Goal: Transaction & Acquisition: Purchase product/service

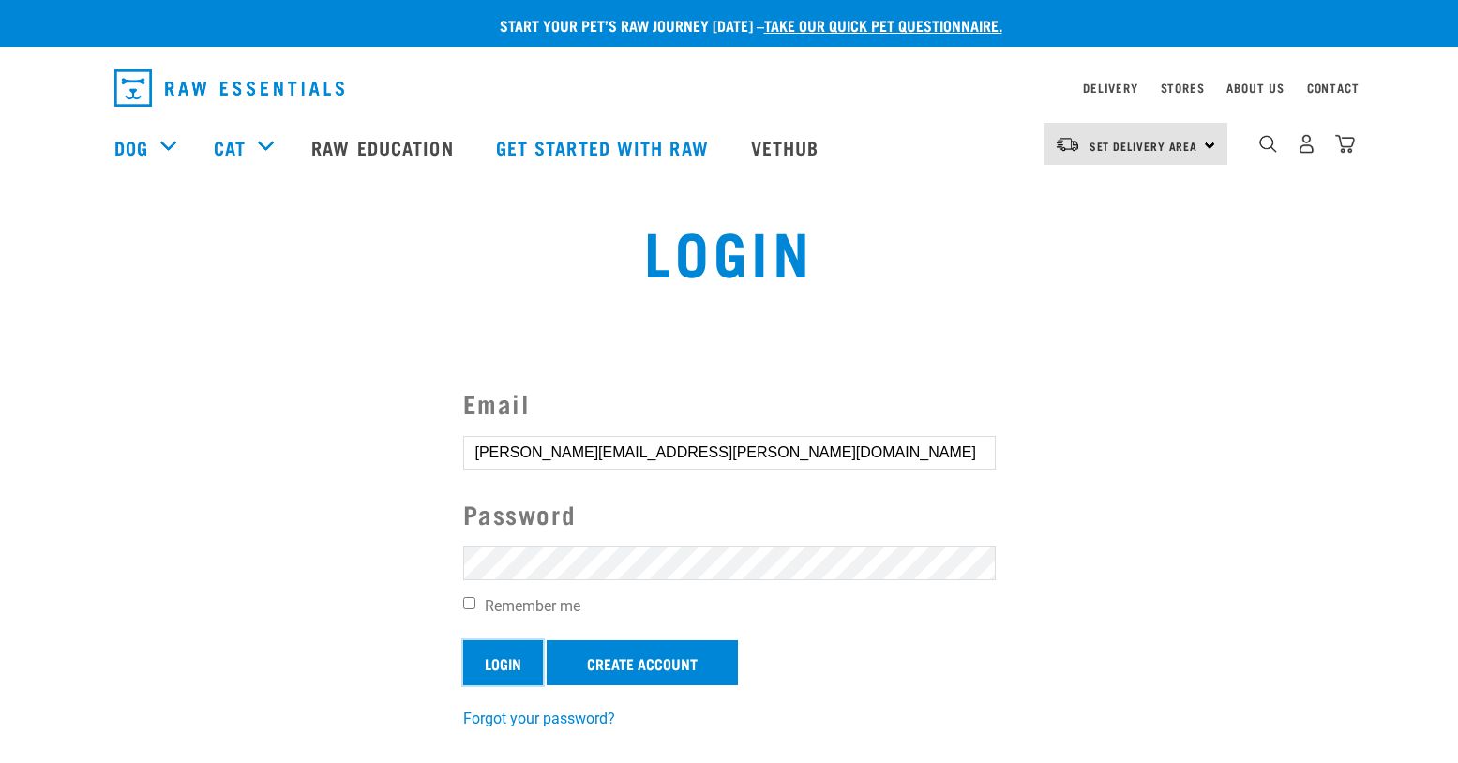
click at [506, 665] on input "Login" at bounding box center [503, 662] width 80 height 45
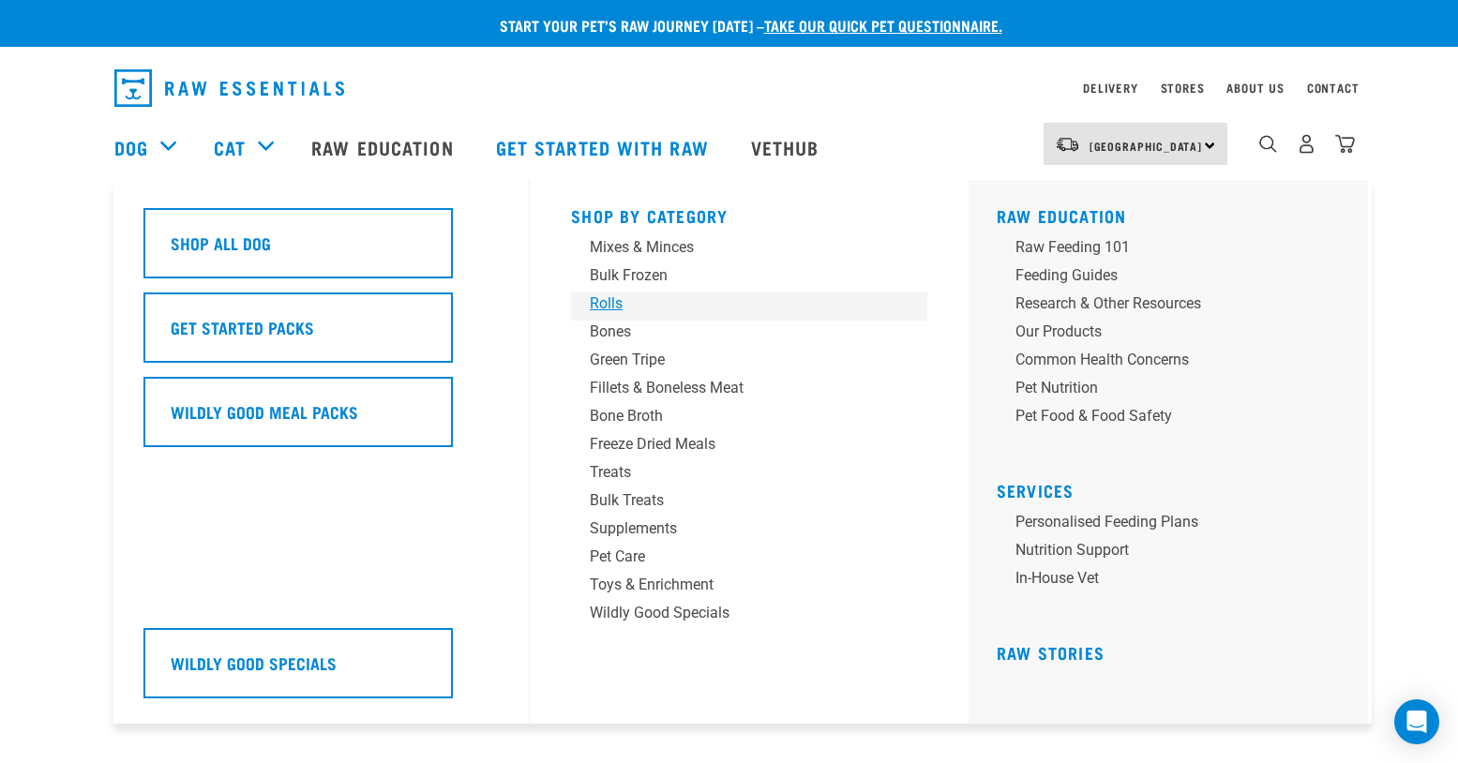
click at [617, 298] on div "Rolls" at bounding box center [736, 304] width 293 height 23
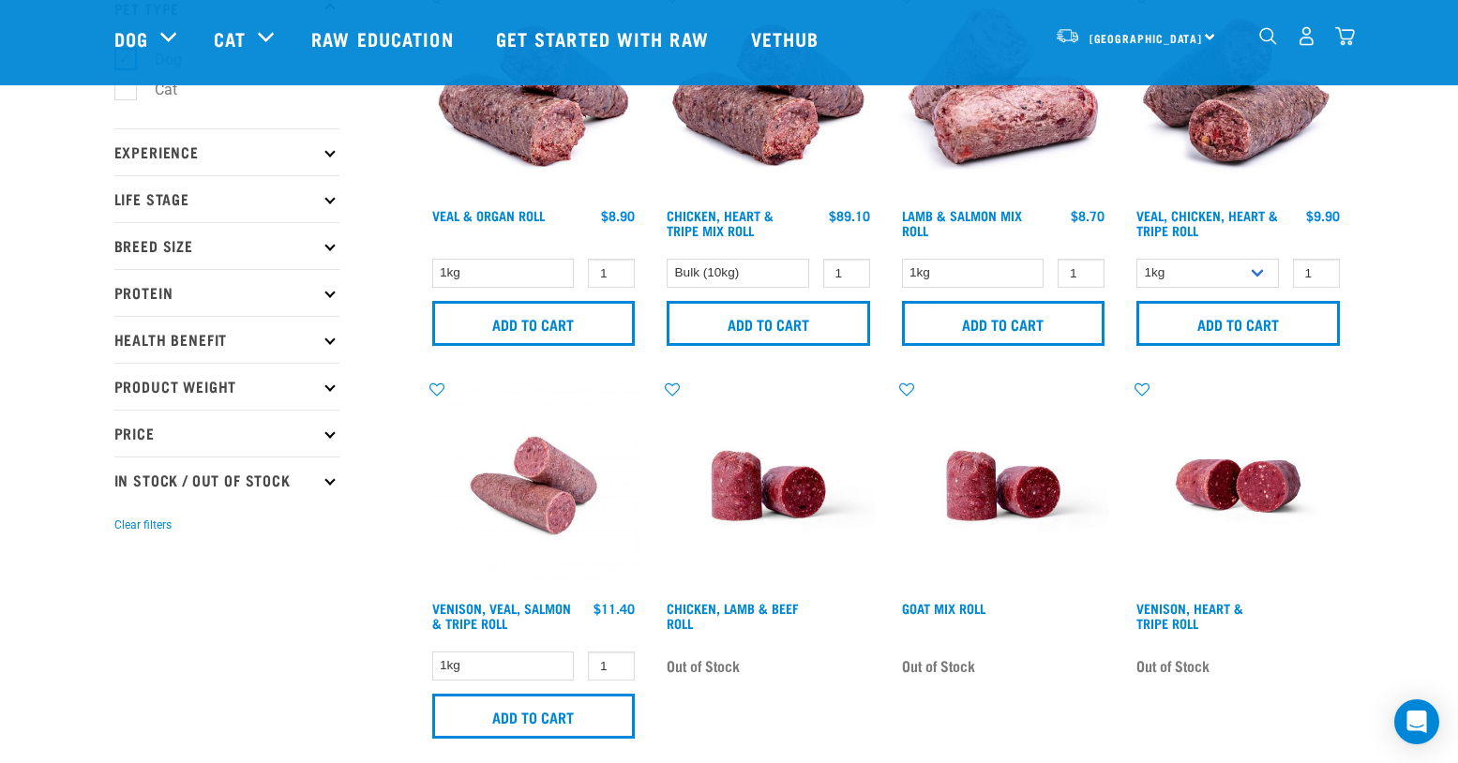
scroll to position [151, 0]
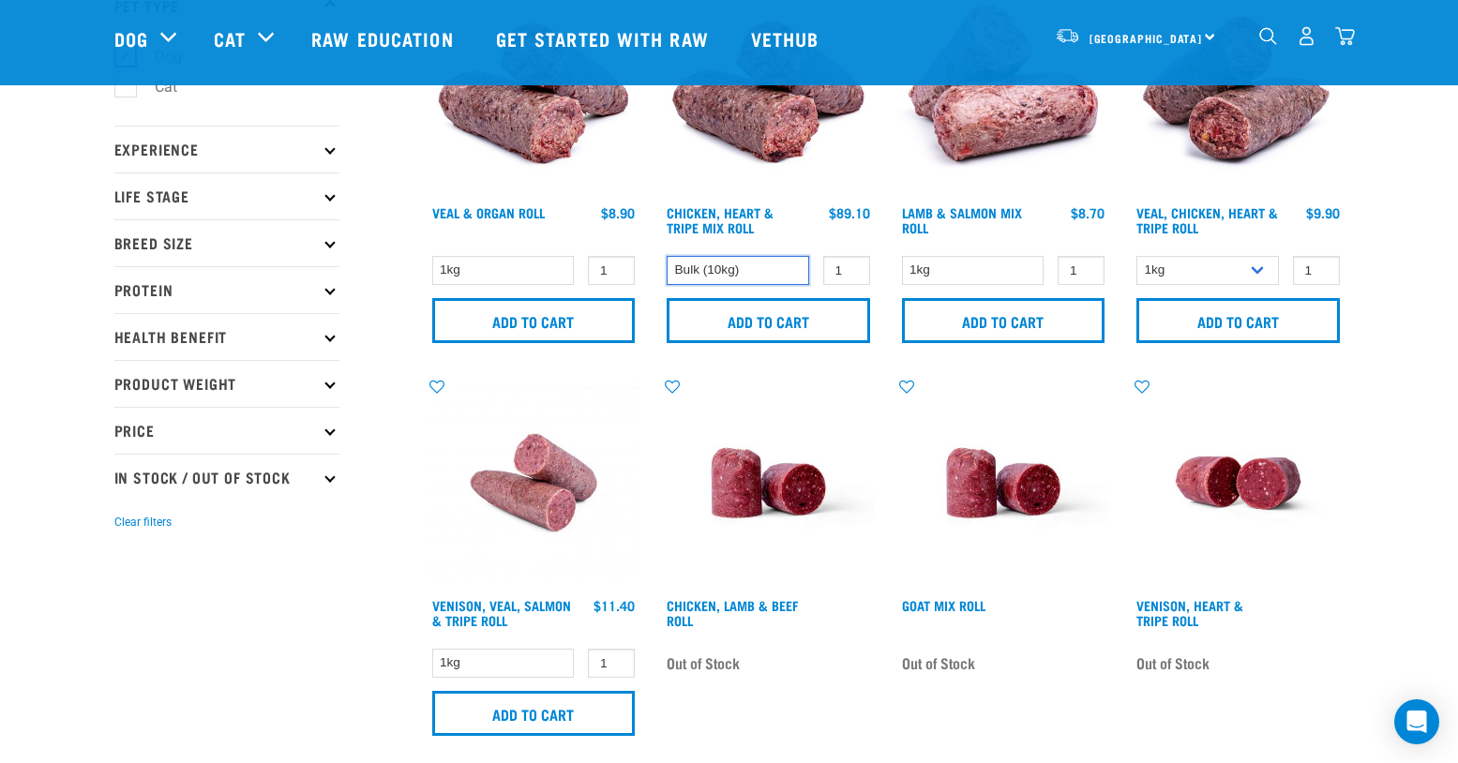
click at [770, 268] on select "Bulk (10kg)" at bounding box center [738, 270] width 143 height 29
click option "Bulk (10kg)" at bounding box center [0, 0] width 0 height 0
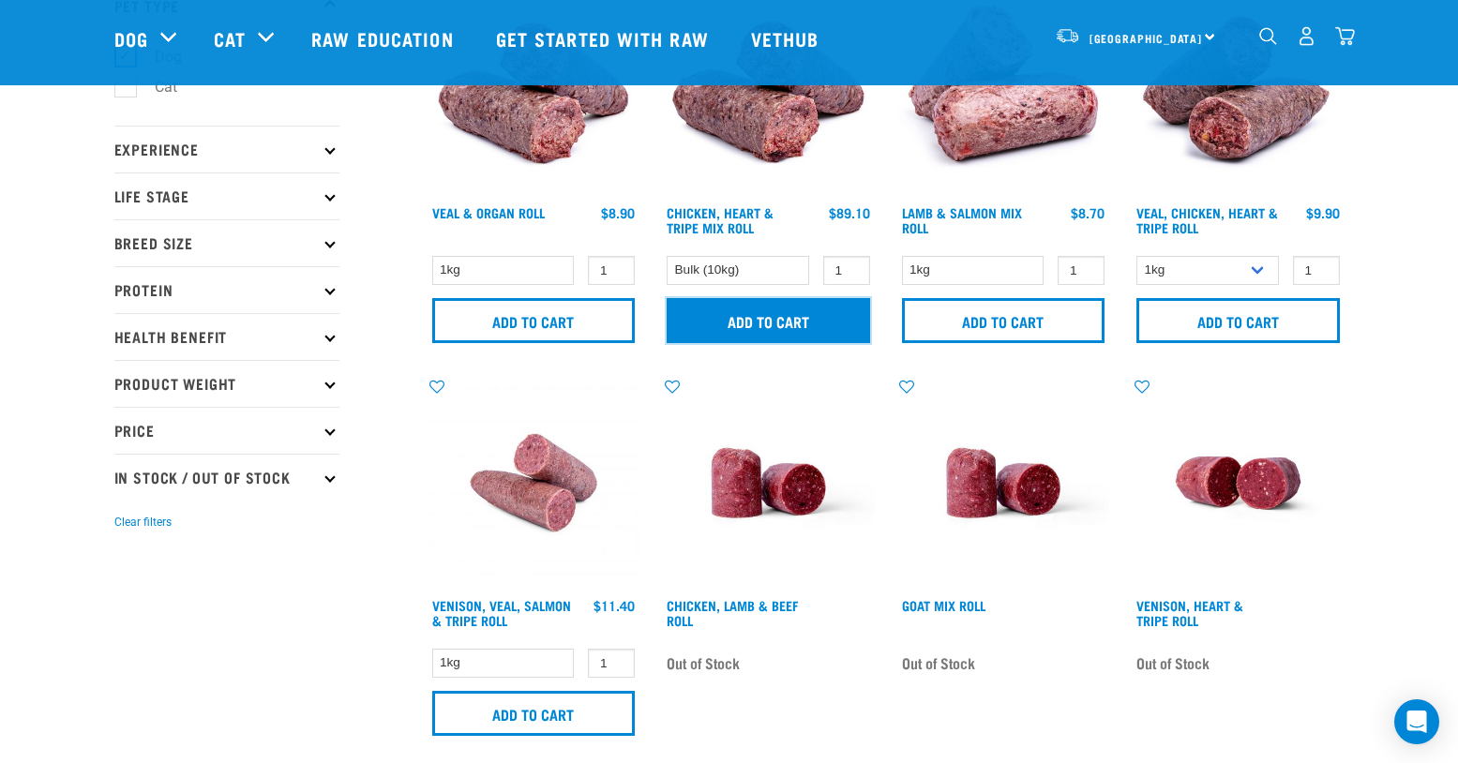
click at [770, 307] on input "Add to cart" at bounding box center [768, 320] width 203 height 45
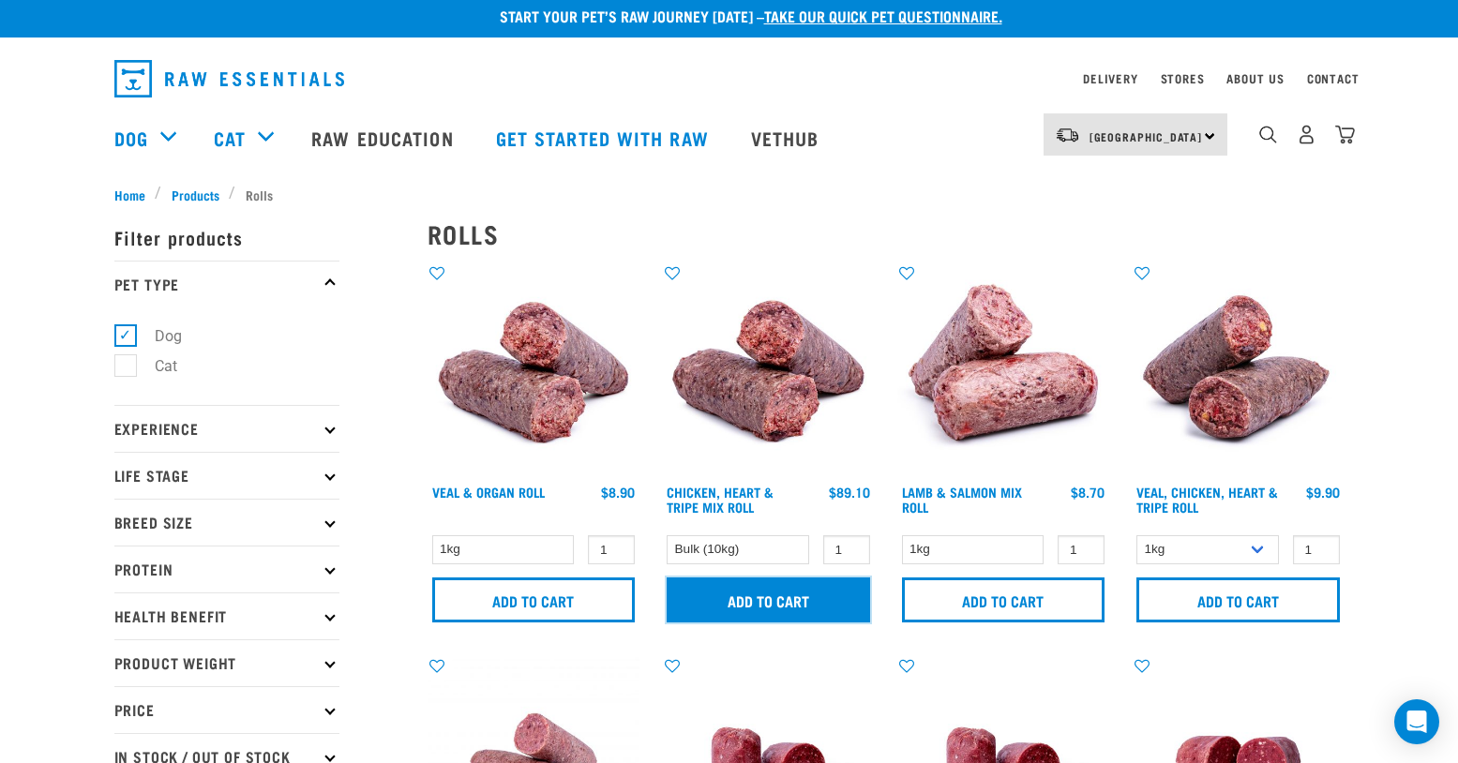
scroll to position [0, 0]
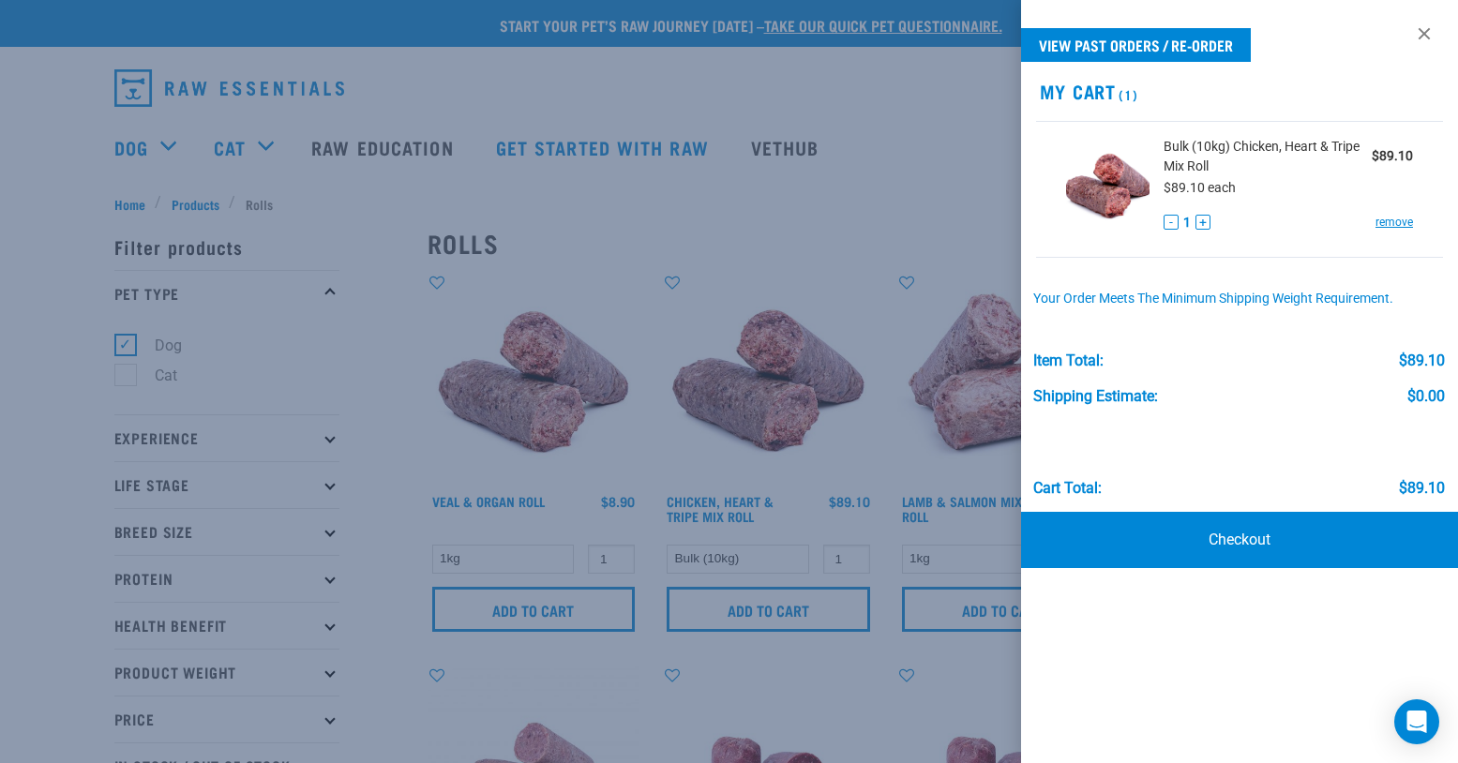
click at [922, 126] on div at bounding box center [729, 381] width 1458 height 763
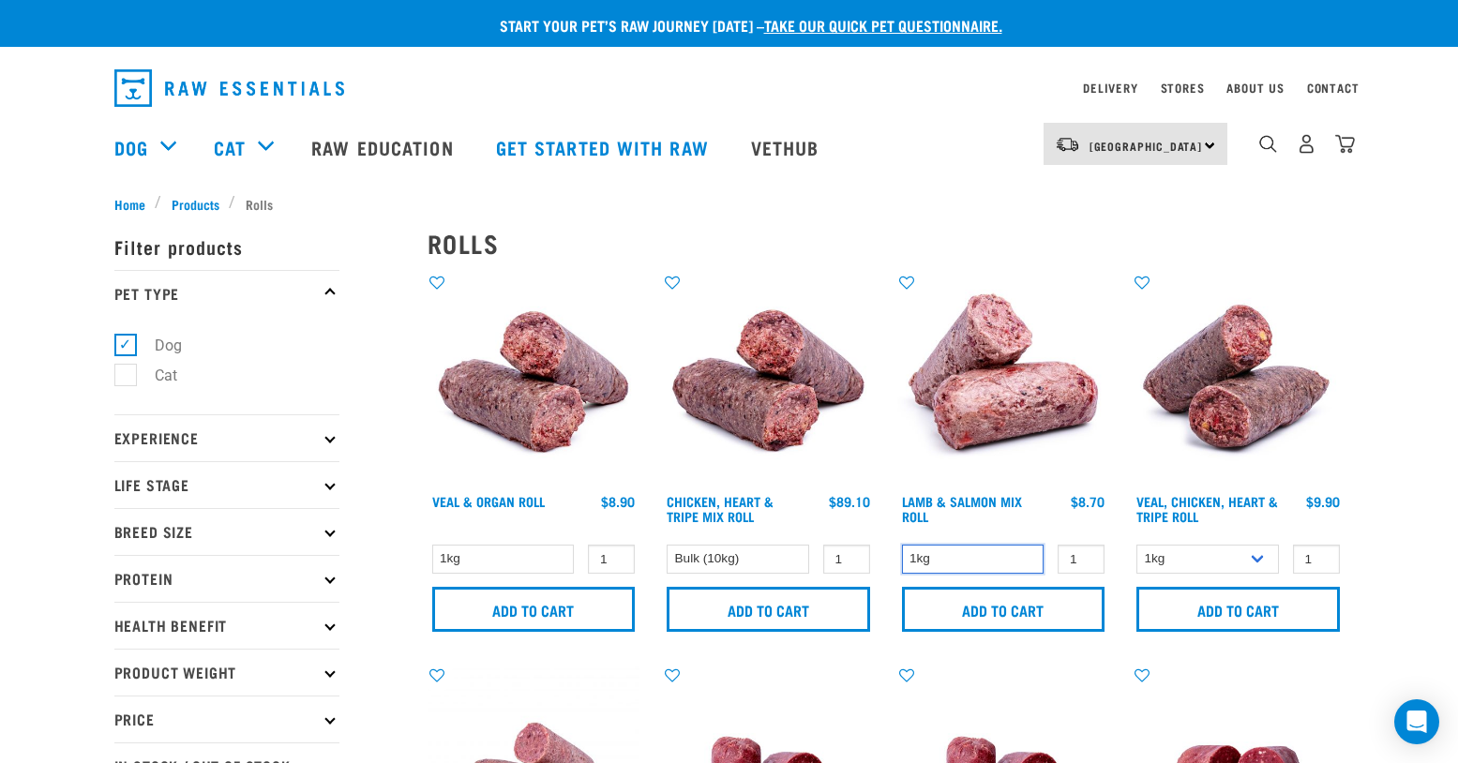
click option "1kg" at bounding box center [0, 0] width 0 height 0
select select "176976"
click option "Bulk (10kg)" at bounding box center [0, 0] width 0 height 0
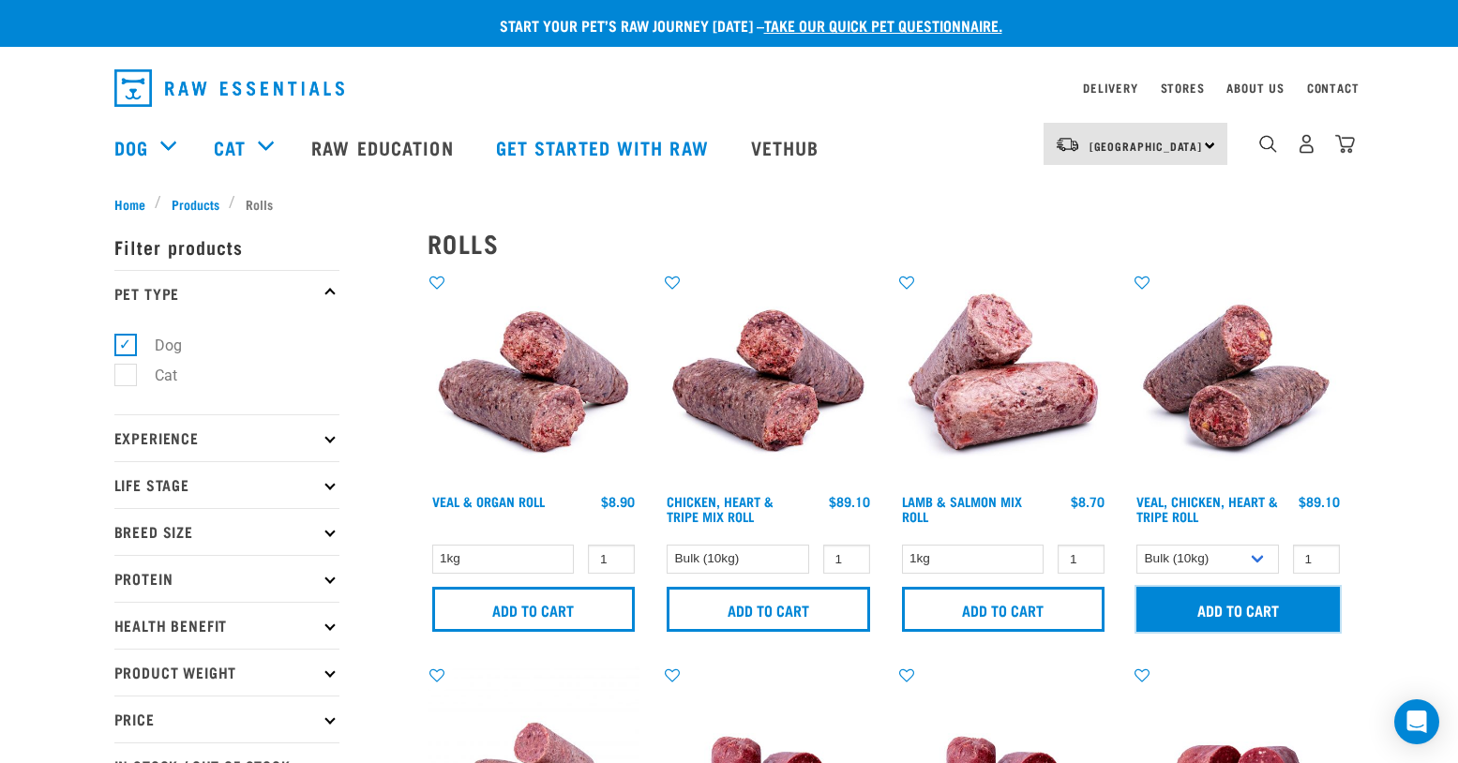
click at [1245, 618] on input "Add to cart" at bounding box center [1237, 609] width 203 height 45
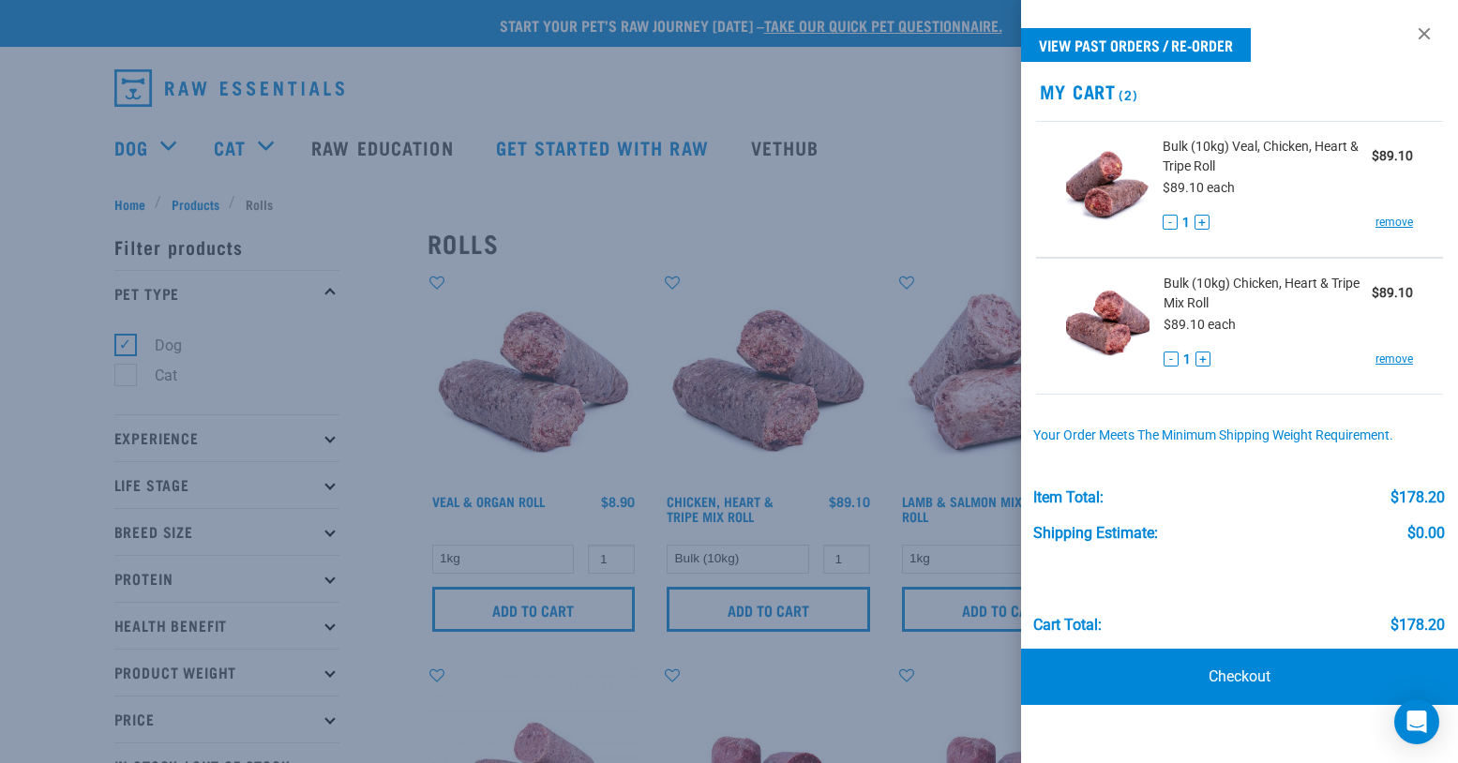
click at [966, 111] on div at bounding box center [729, 381] width 1458 height 763
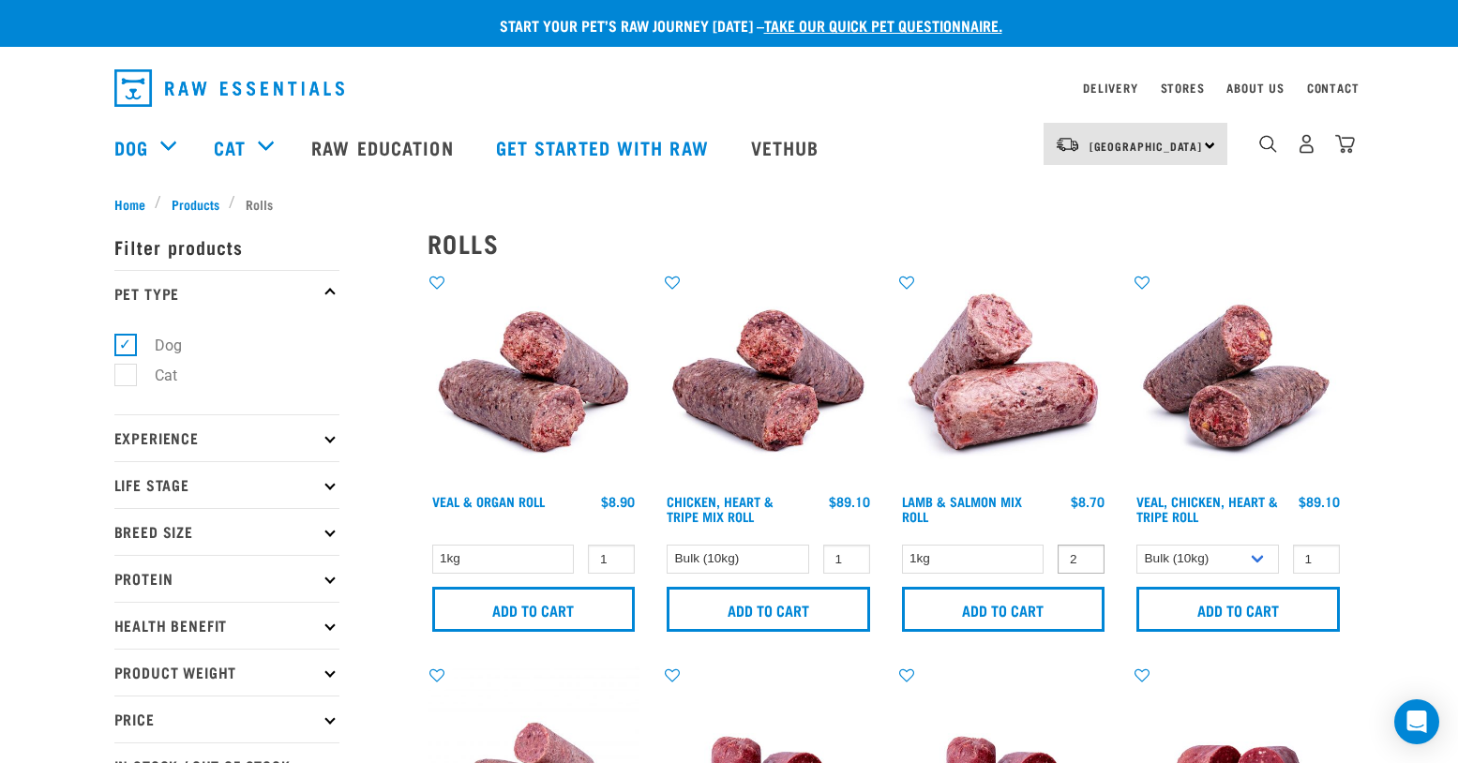
click at [1086, 556] on input "2" at bounding box center [1081, 559] width 47 height 29
click at [1086, 556] on input "3" at bounding box center [1081, 559] width 47 height 29
click at [1086, 556] on input "4" at bounding box center [1081, 559] width 47 height 29
type input "5"
click at [1086, 556] on input "5" at bounding box center [1081, 559] width 47 height 29
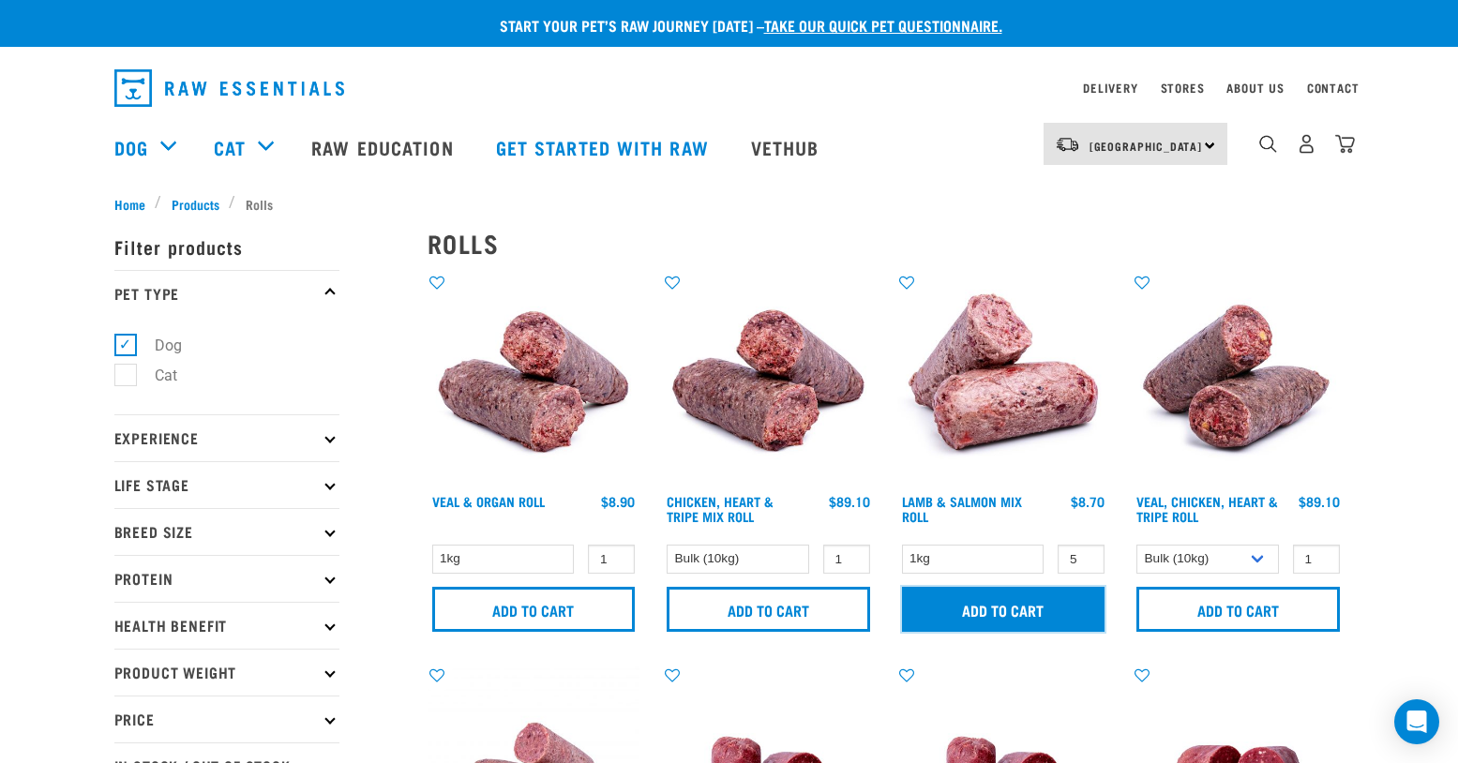
click at [1035, 598] on input "Add to cart" at bounding box center [1003, 609] width 203 height 45
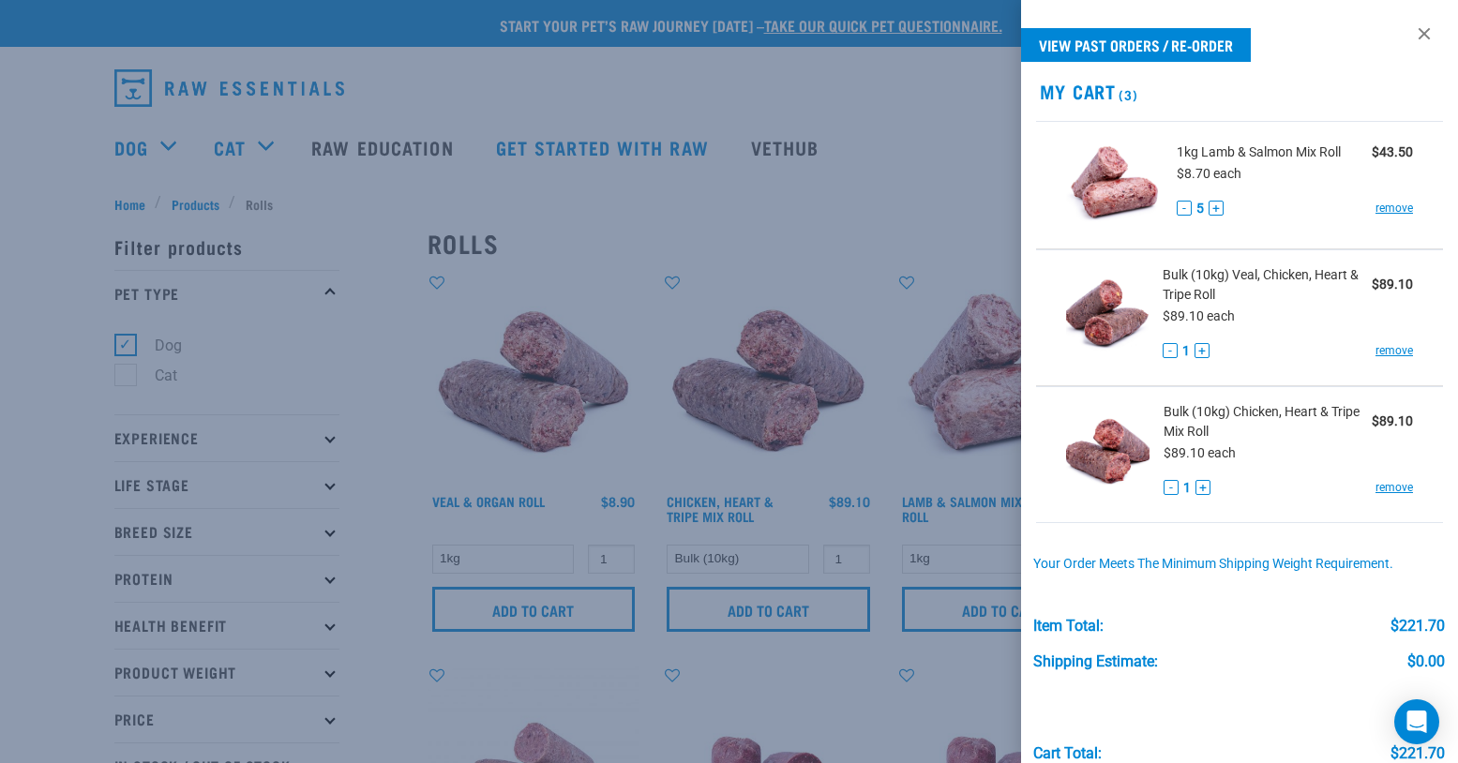
click at [618, 209] on div at bounding box center [729, 381] width 1458 height 763
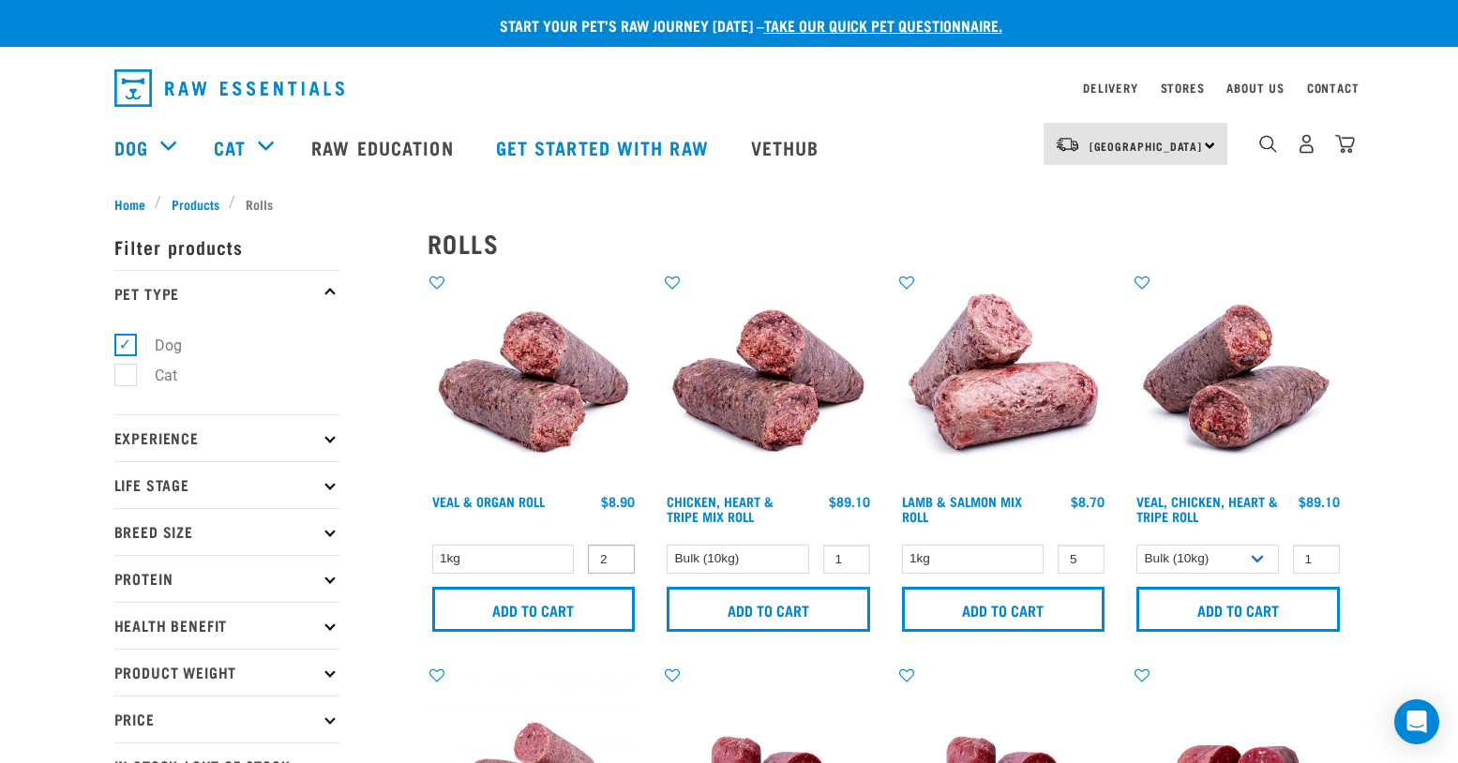
click at [613, 552] on input "2" at bounding box center [611, 559] width 47 height 29
click at [613, 552] on input "3" at bounding box center [611, 559] width 47 height 29
click at [613, 552] on input "4" at bounding box center [611, 559] width 47 height 29
click at [613, 552] on input "5" at bounding box center [611, 559] width 47 height 29
click at [586, 612] on input "Add to cart" at bounding box center [533, 609] width 203 height 45
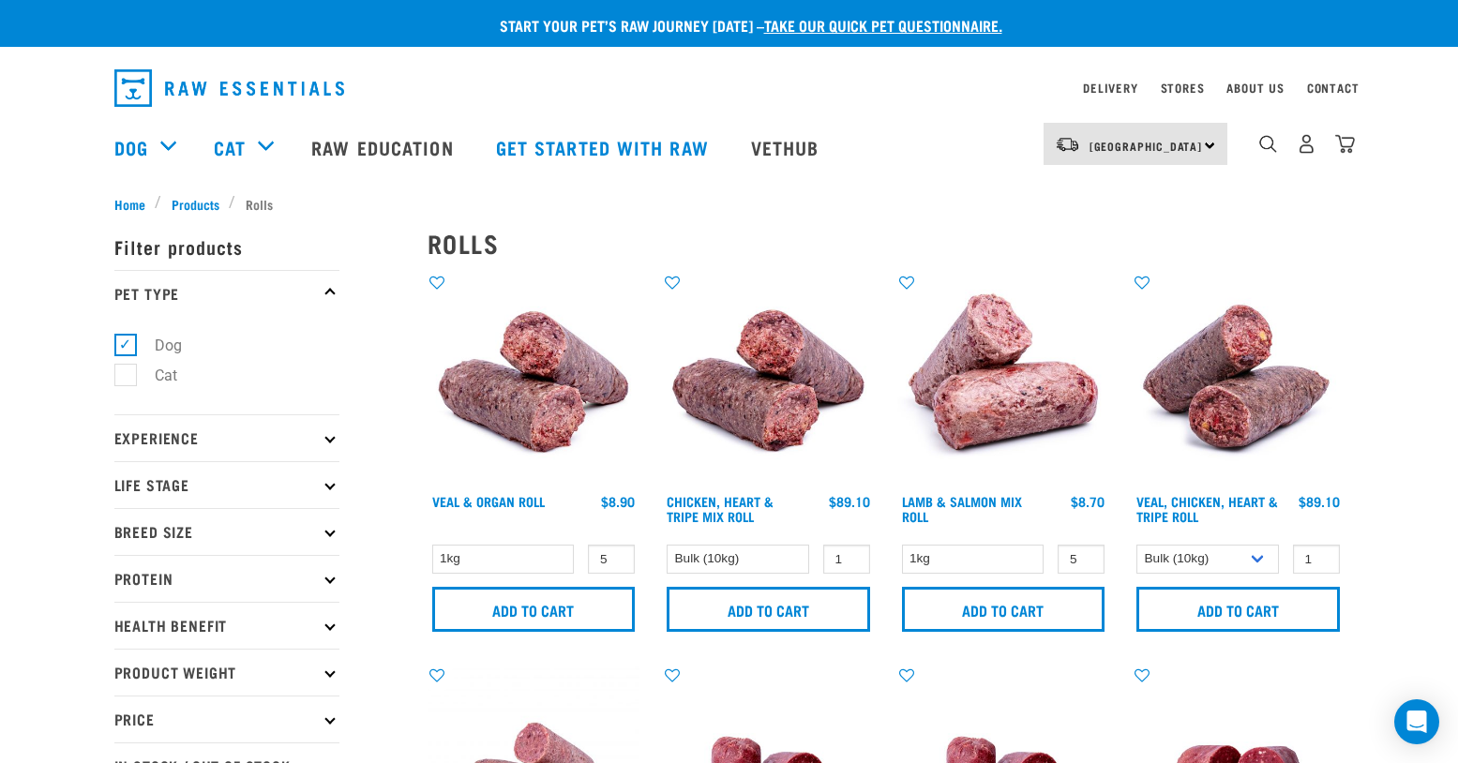
click at [0, 572] on article "There are 2 items left in stock of Veal & Organ Roll, please remove this item f…" at bounding box center [0, 381] width 0 height 763
click at [0, 563] on article "There are 2 items left in stock of Veal & Organ Roll, please remove this item f…" at bounding box center [0, 381] width 0 height 763
click at [1424, 383] on div "Start your pet’s raw journey today – take our quick pet questionnaire. Delivery…" at bounding box center [729, 674] width 1458 height 1348
click at [613, 565] on input "4" at bounding box center [611, 559] width 47 height 29
click at [613, 565] on input "3" at bounding box center [611, 559] width 47 height 29
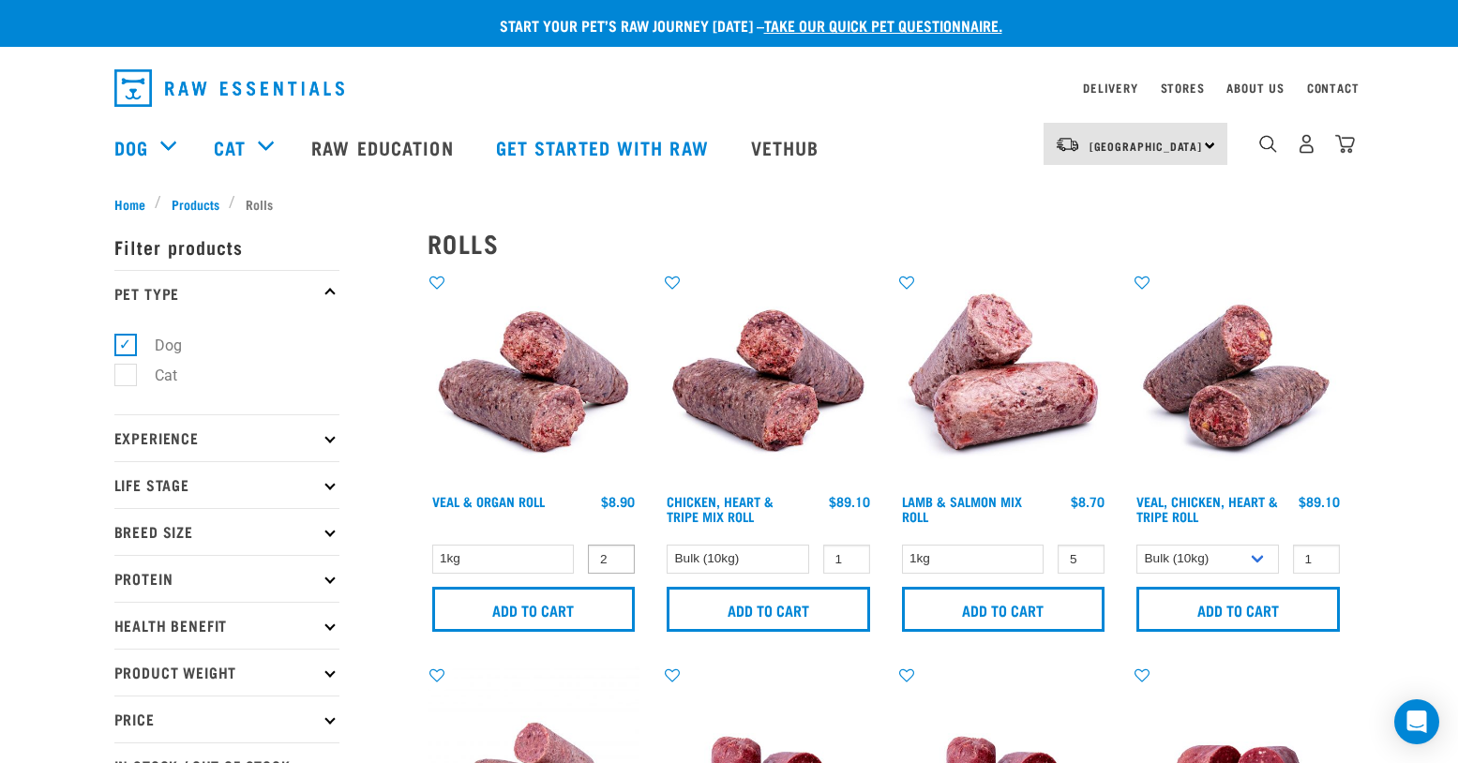
type input "2"
click at [613, 565] on input "2" at bounding box center [611, 559] width 47 height 29
click at [602, 599] on input "Add to cart" at bounding box center [533, 609] width 203 height 45
click at [767, 606] on input "Add to cart" at bounding box center [768, 609] width 203 height 45
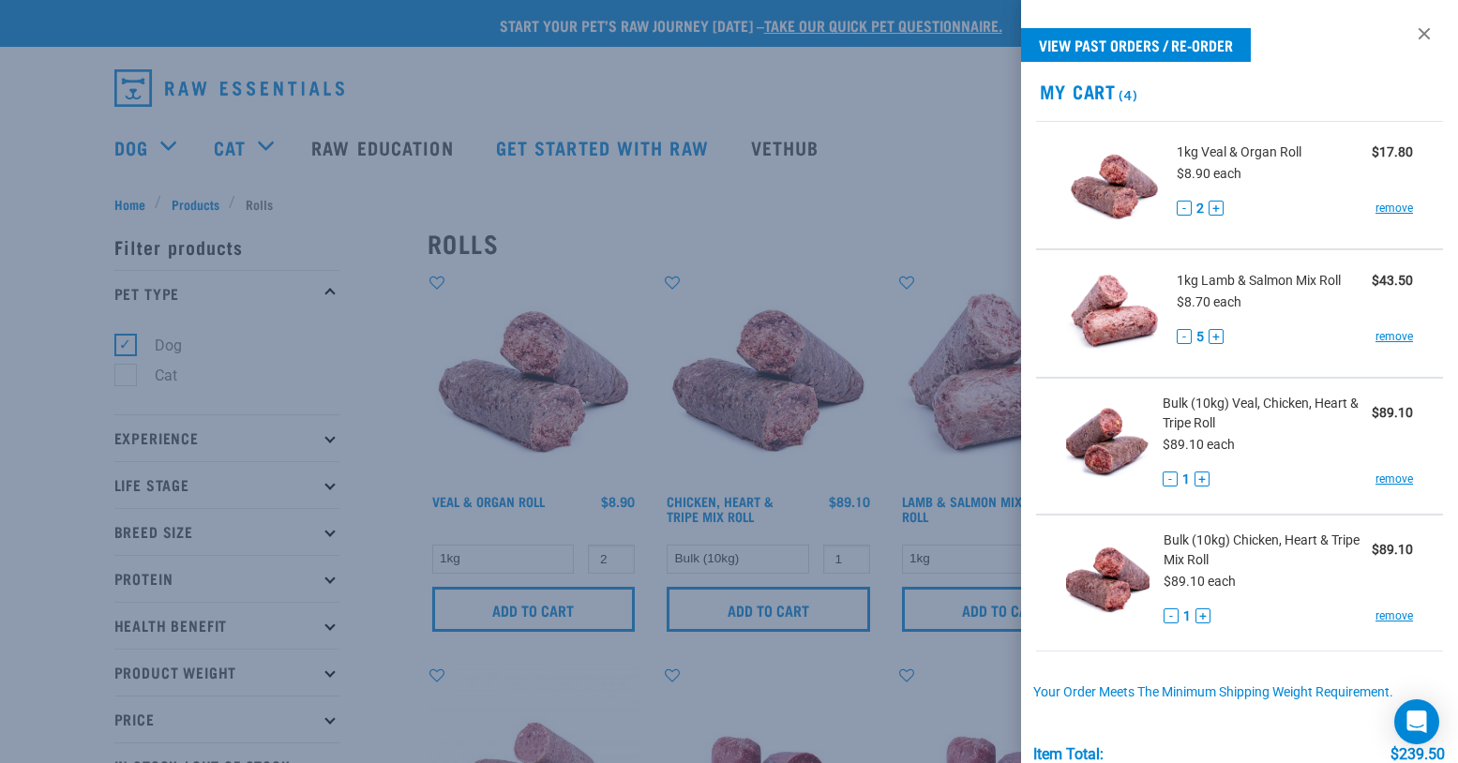
click at [74, 382] on button "delete" at bounding box center [64, 381] width 19 height 19
click at [960, 679] on div at bounding box center [729, 381] width 1458 height 763
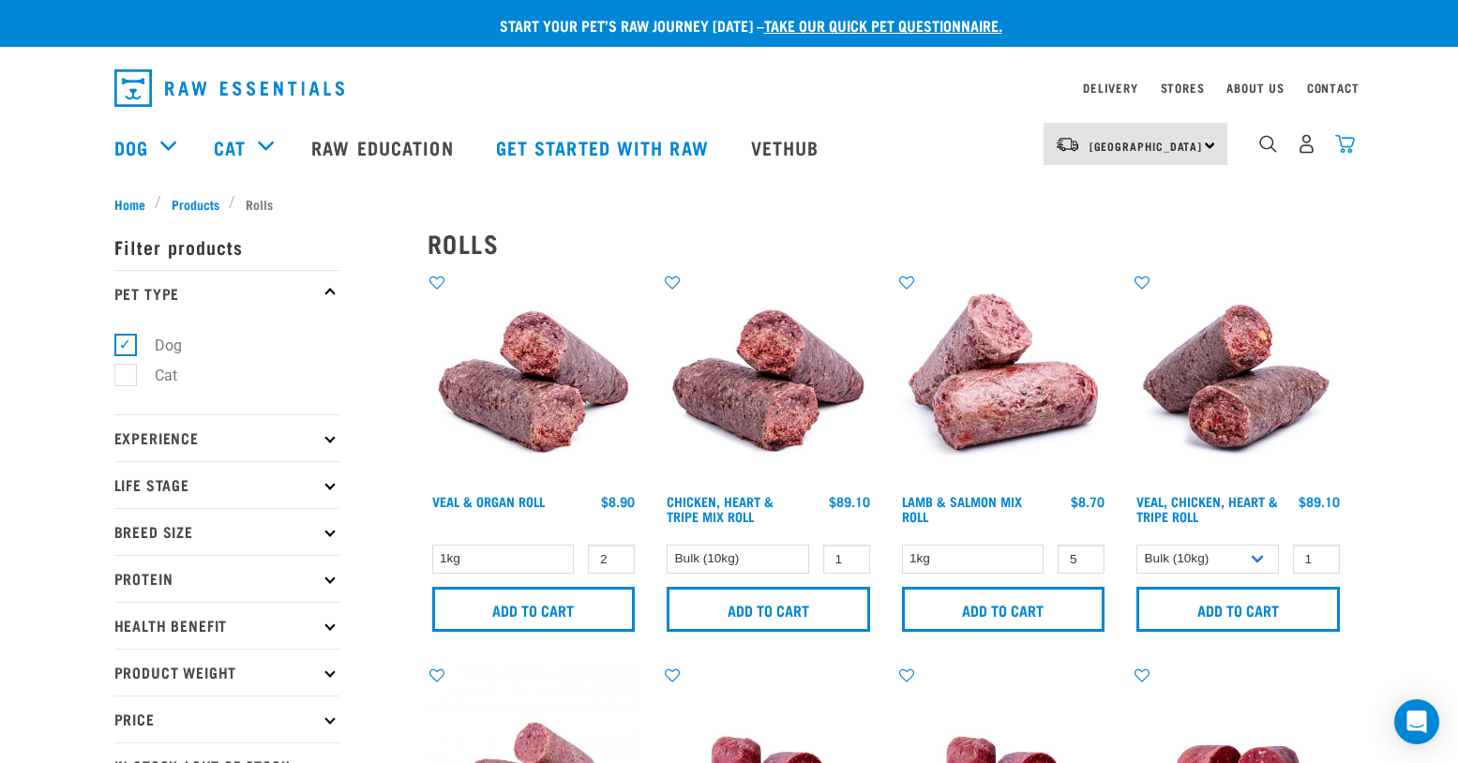
click at [1352, 149] on img "dropdown navigation" at bounding box center [1345, 144] width 20 height 20
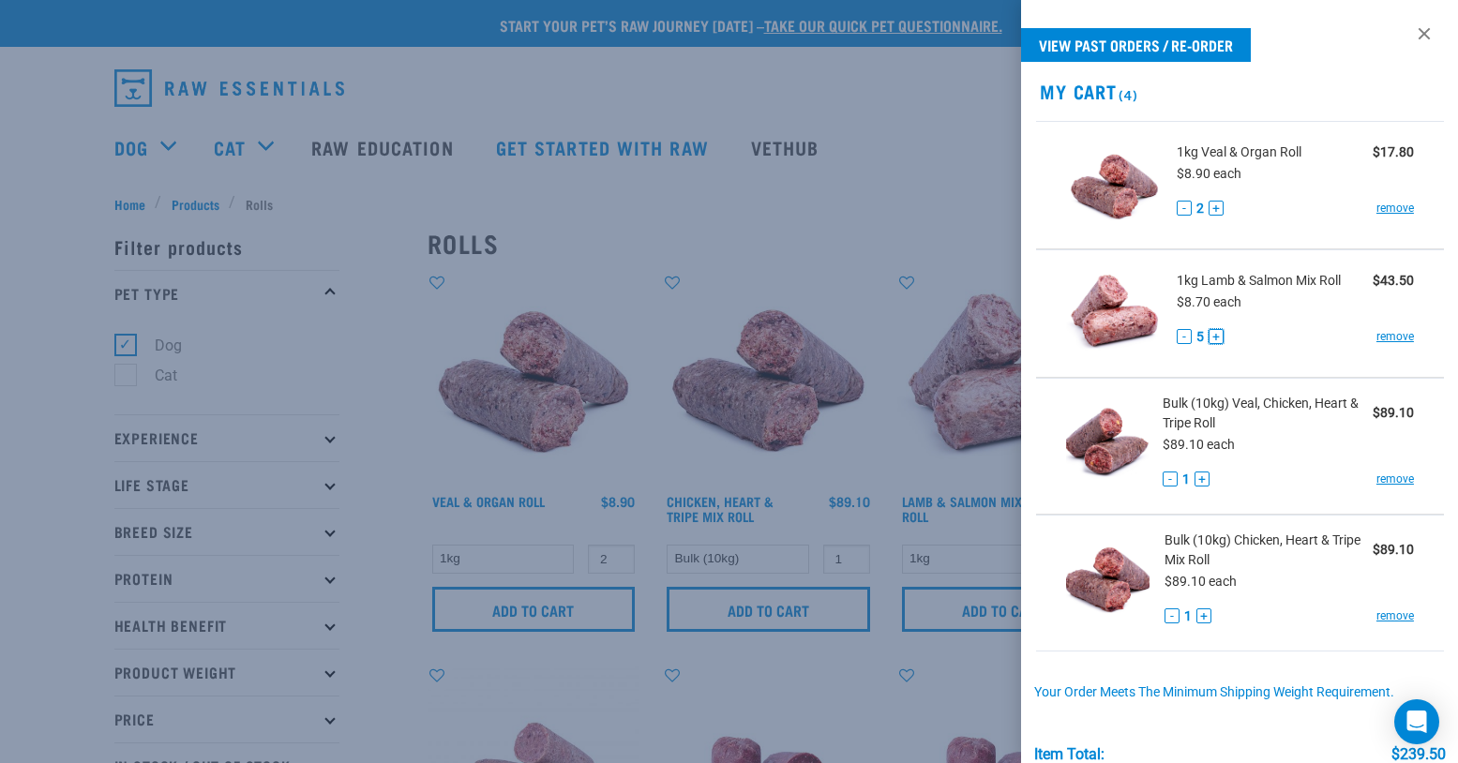
click at [1215, 335] on button "+" at bounding box center [1216, 336] width 15 height 15
click at [965, 176] on div at bounding box center [729, 381] width 1458 height 763
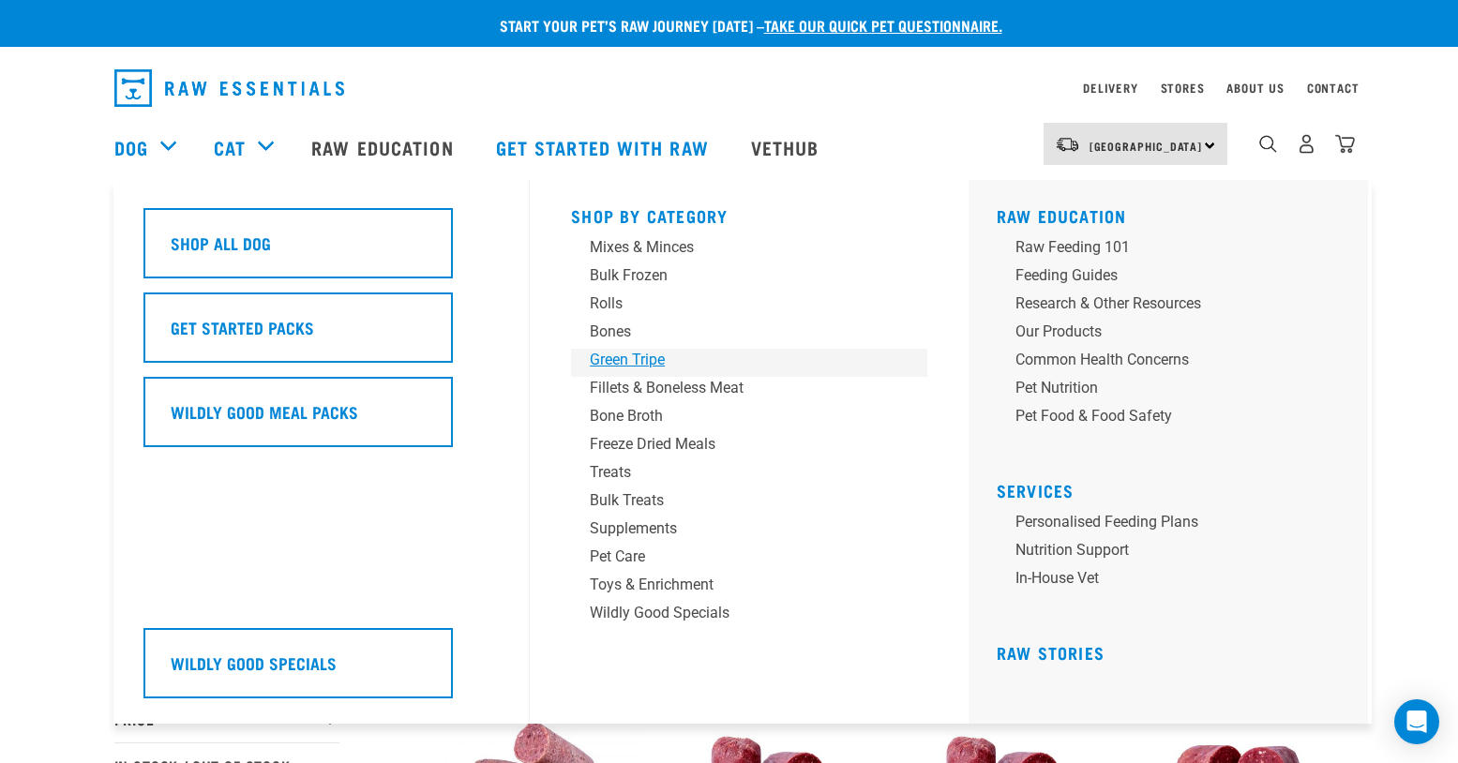
click at [633, 357] on div "Green Tripe" at bounding box center [736, 360] width 293 height 23
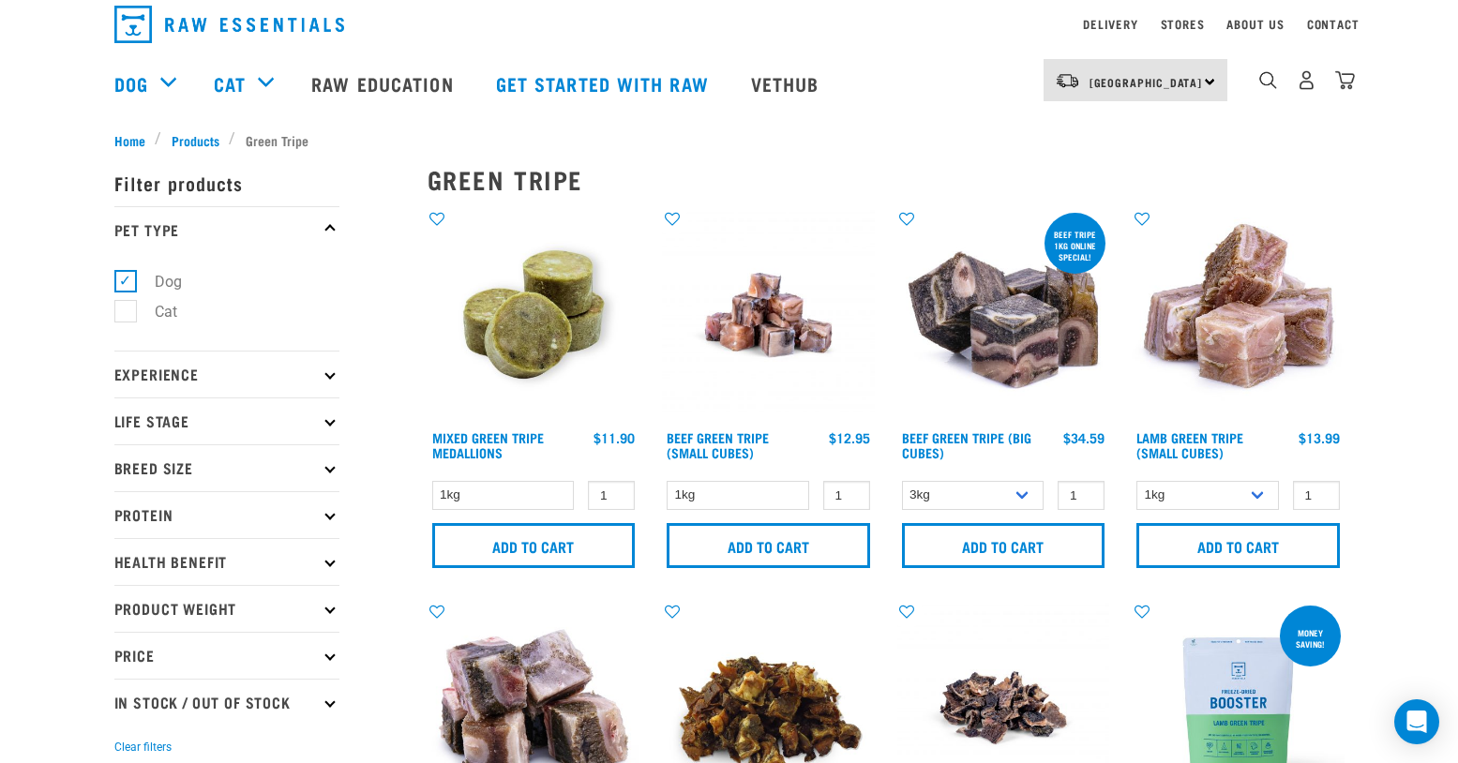
scroll to position [81, 0]
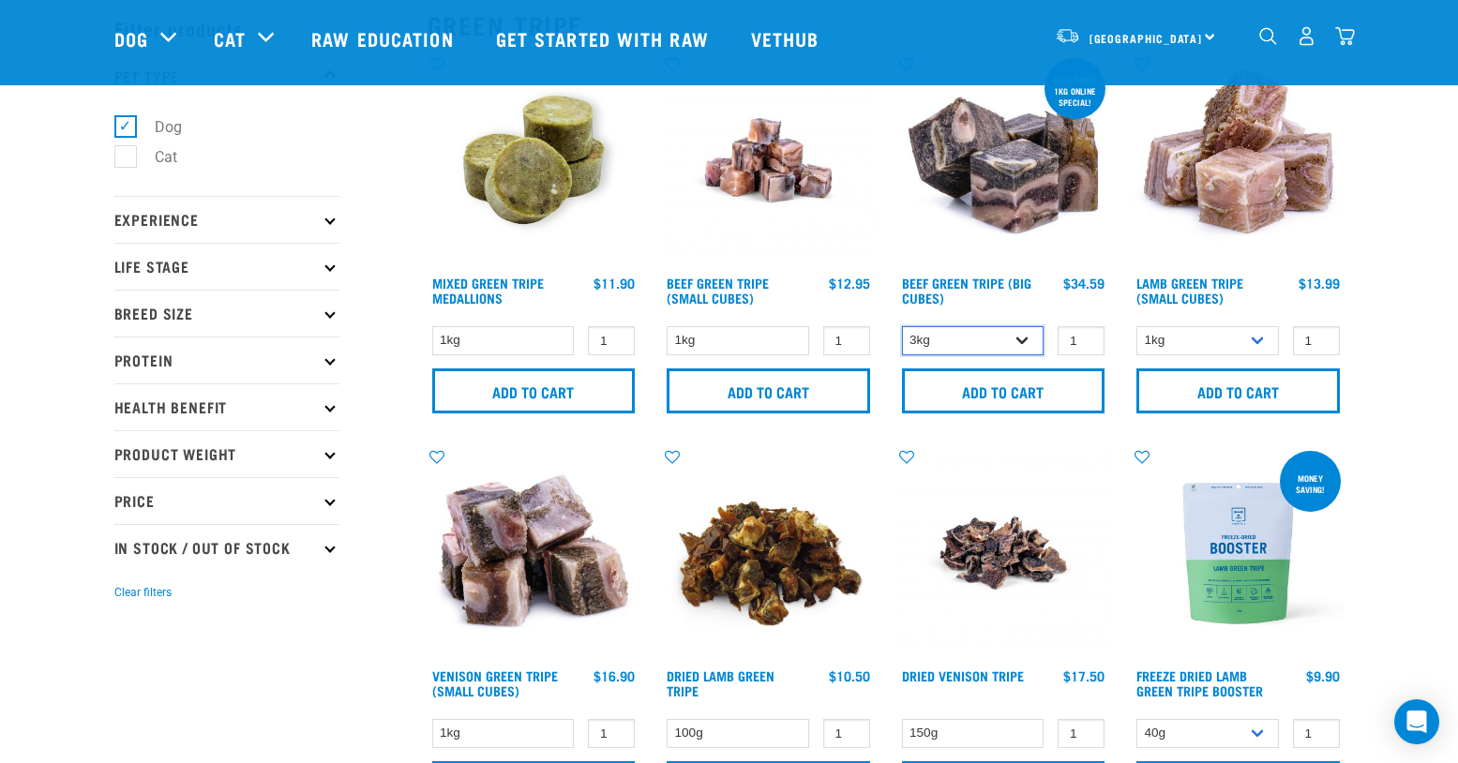
select select "344958"
click option "Bulk (10kg)" at bounding box center [0, 0] width 0 height 0
select select "344959"
click option "3kg" at bounding box center [0, 0] width 0 height 0
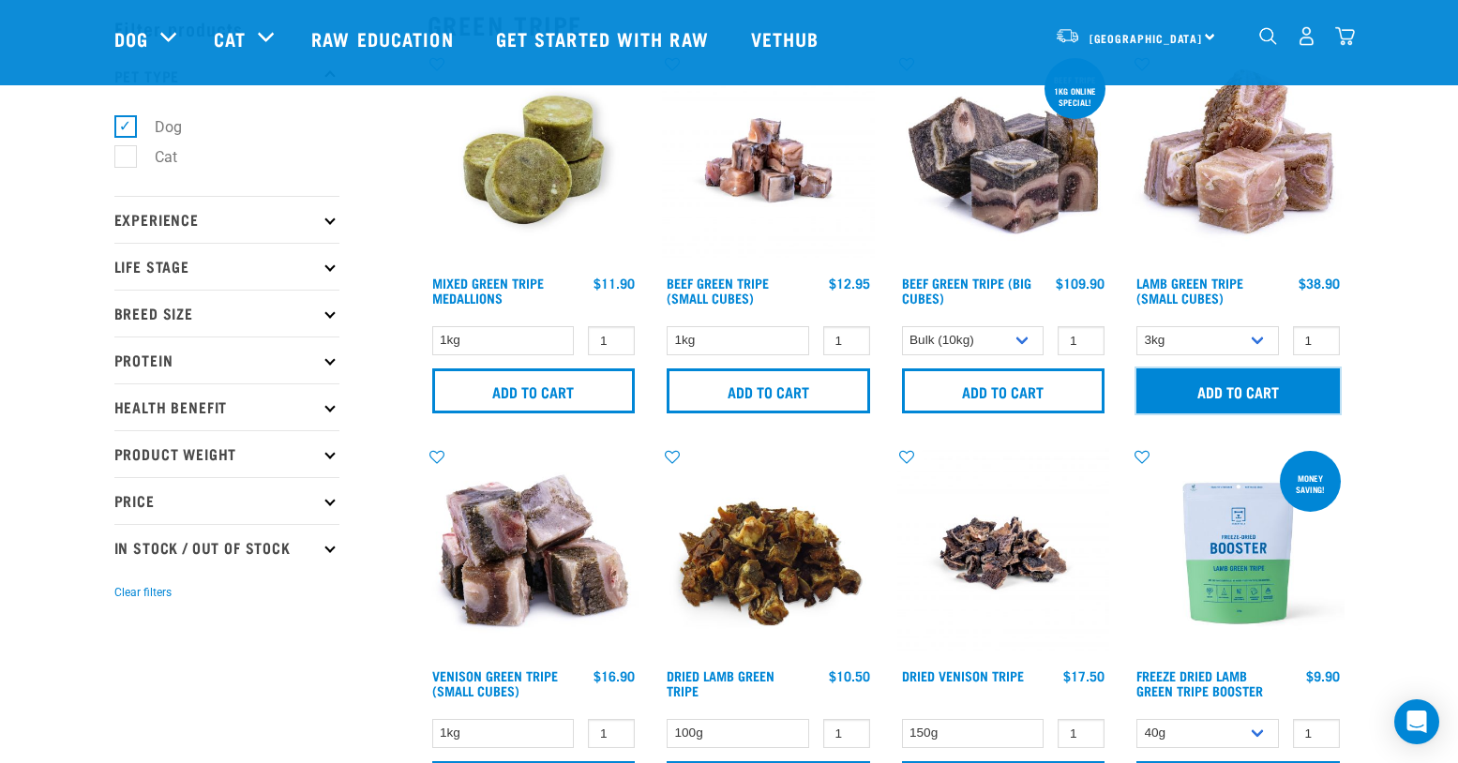
click at [1215, 390] on input "Add to cart" at bounding box center [1237, 390] width 203 height 45
click at [849, 338] on input "2" at bounding box center [846, 340] width 47 height 29
type input "3"
click at [849, 338] on input "3" at bounding box center [846, 340] width 47 height 29
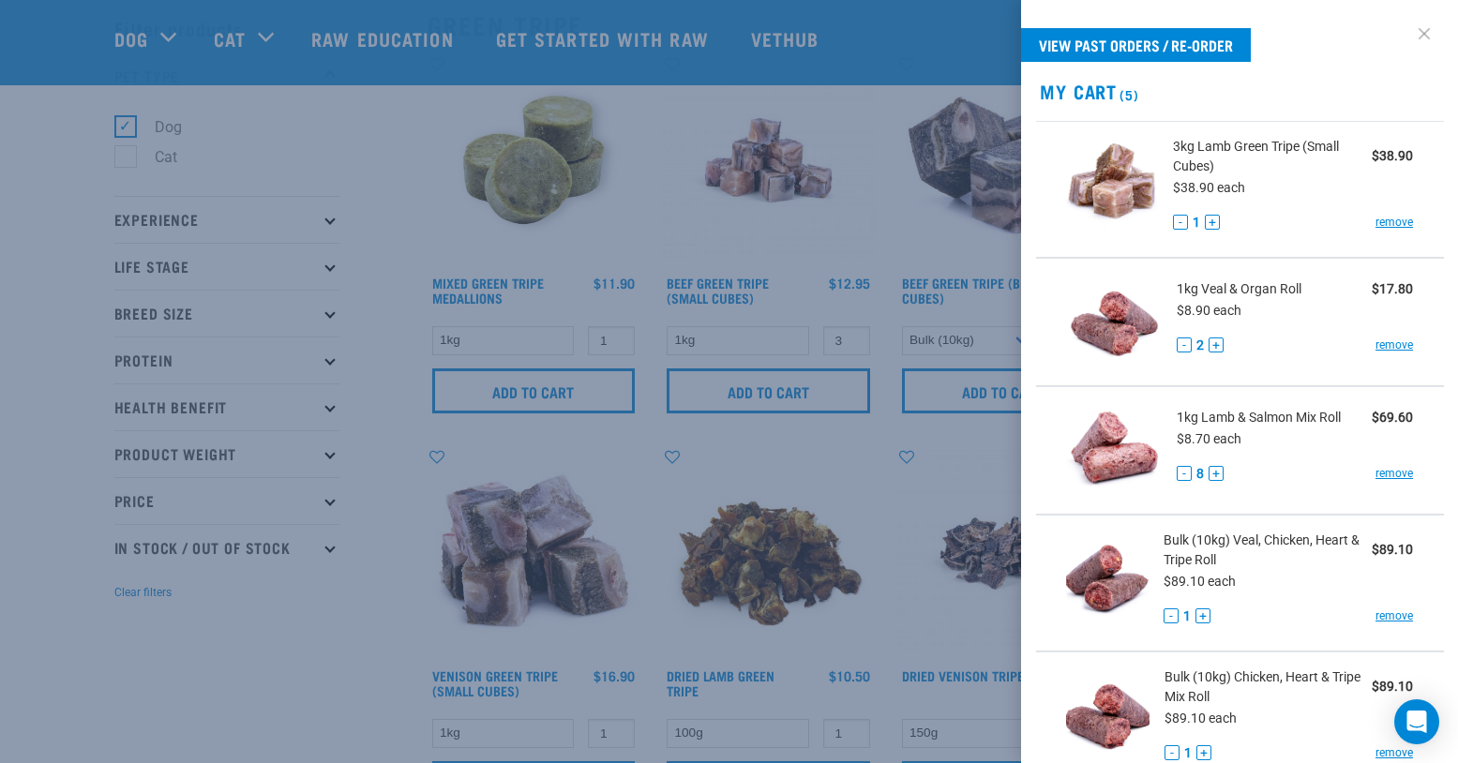
click at [1422, 34] on link at bounding box center [1424, 34] width 30 height 30
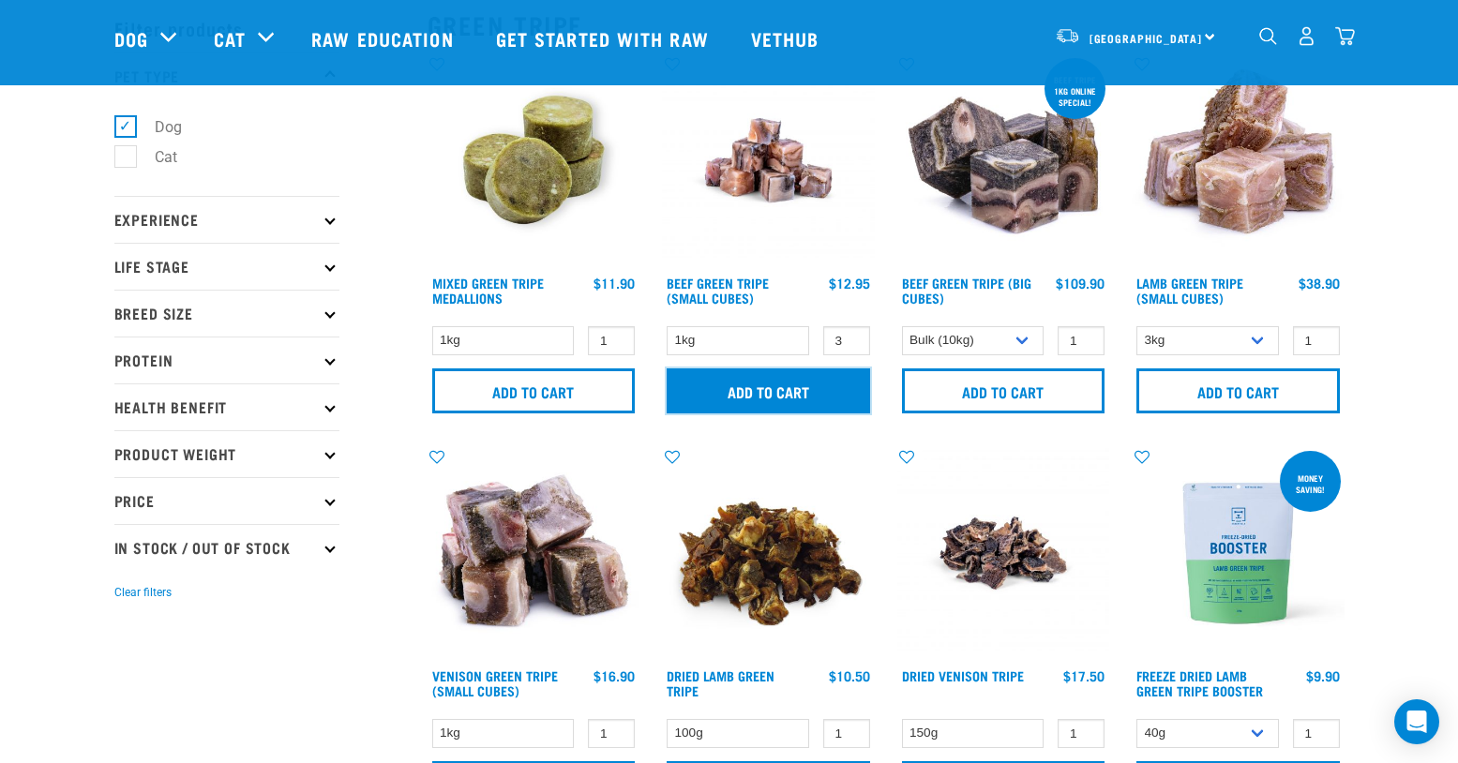
click at [819, 388] on input "Add to cart" at bounding box center [768, 390] width 203 height 45
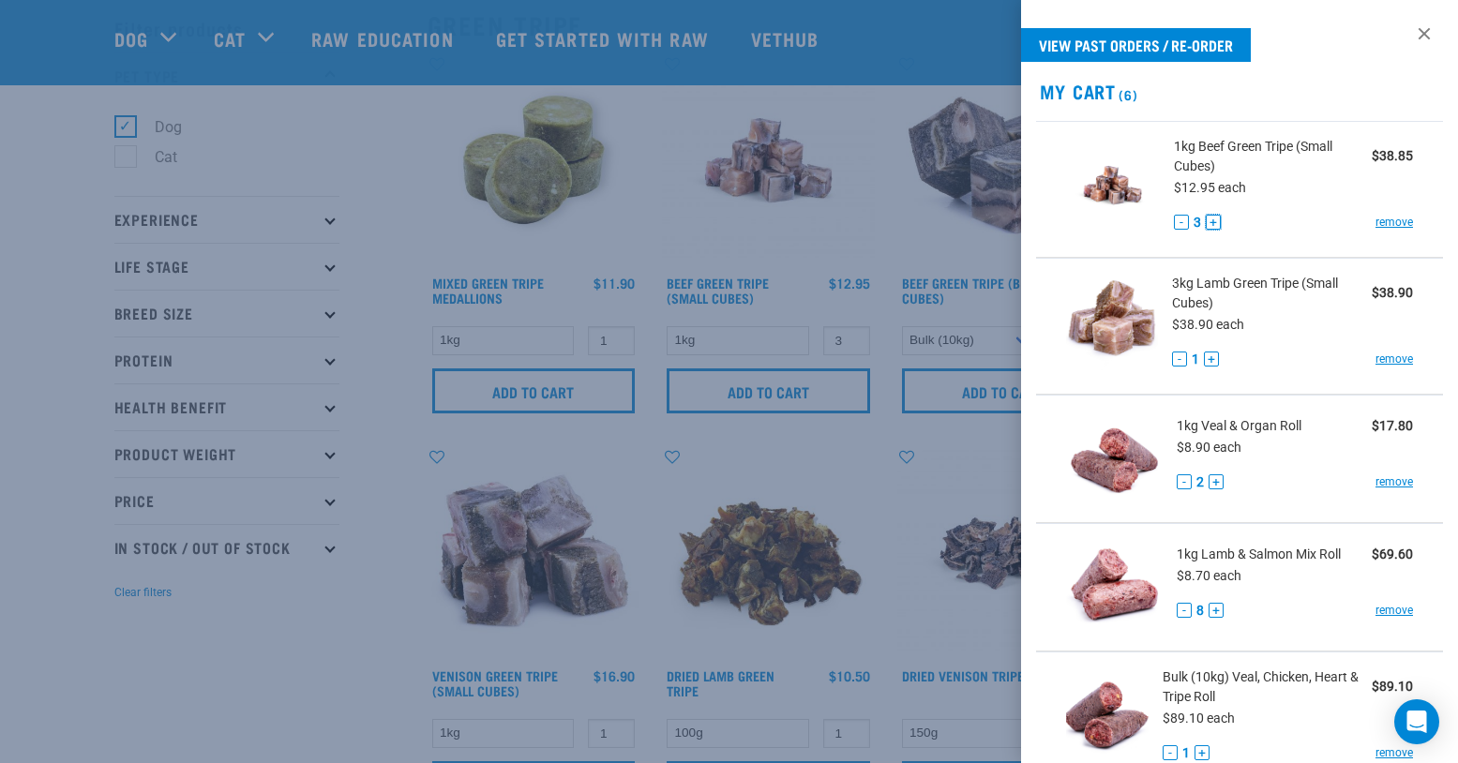
click at [1214, 224] on button "+" at bounding box center [1213, 222] width 15 height 15
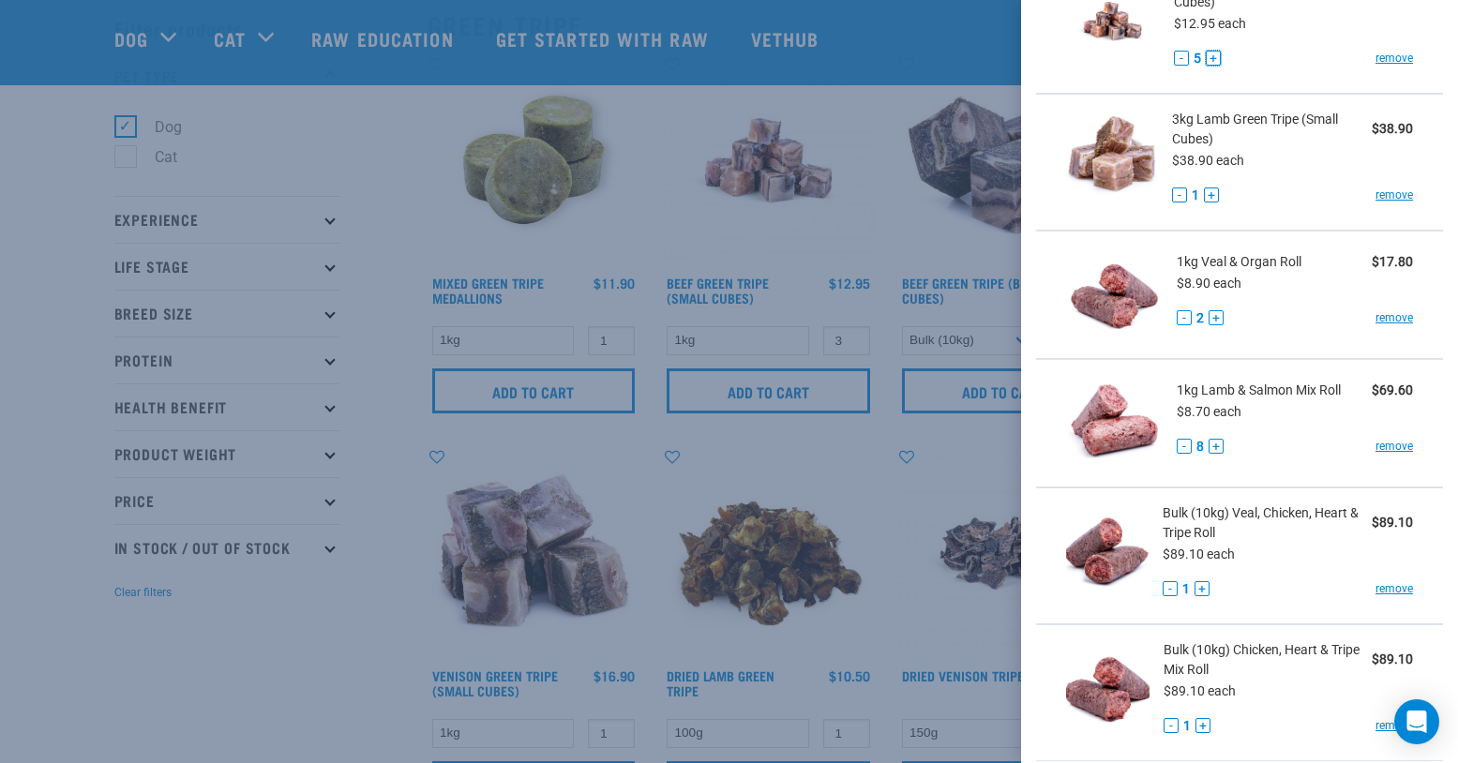
scroll to position [0, 0]
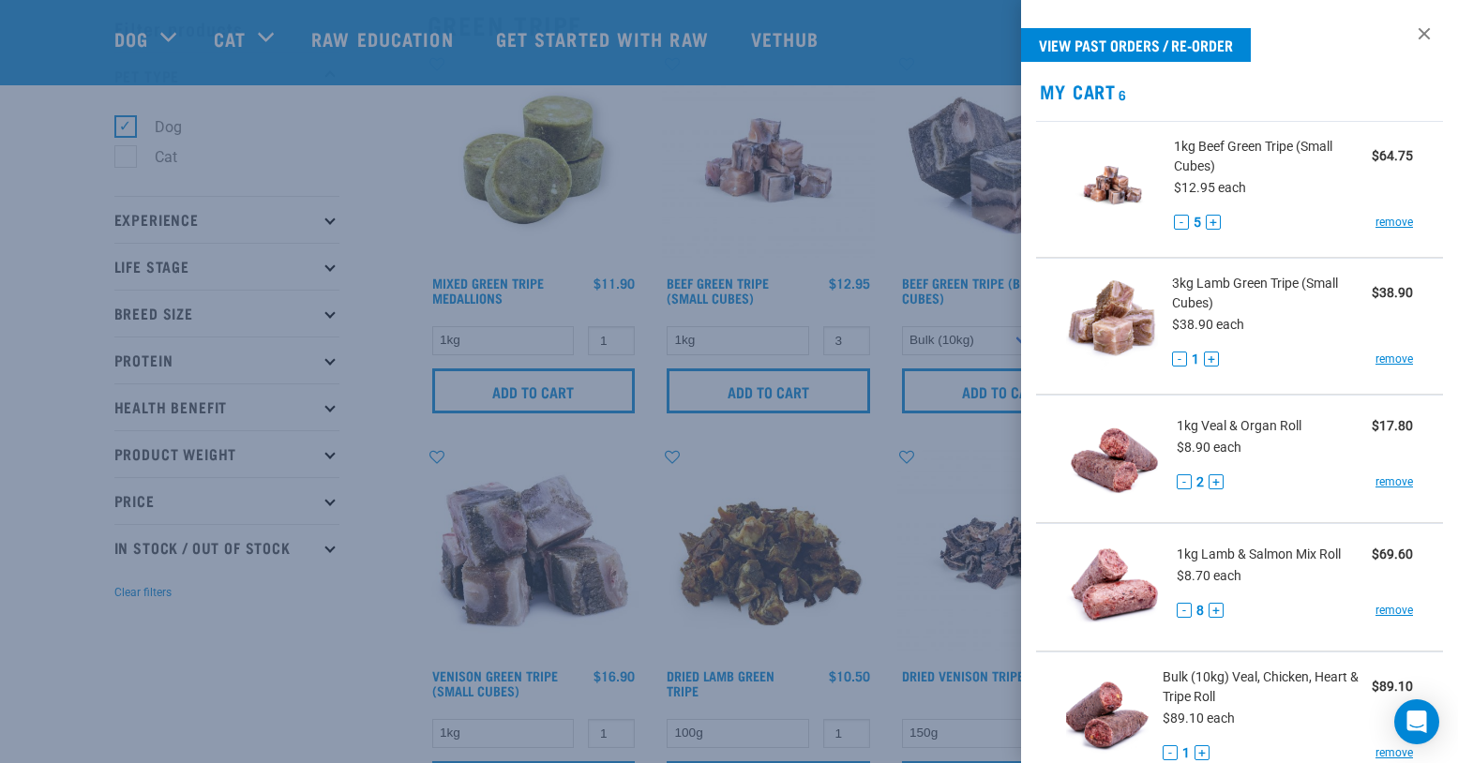
click at [304, 145] on div at bounding box center [729, 381] width 1458 height 763
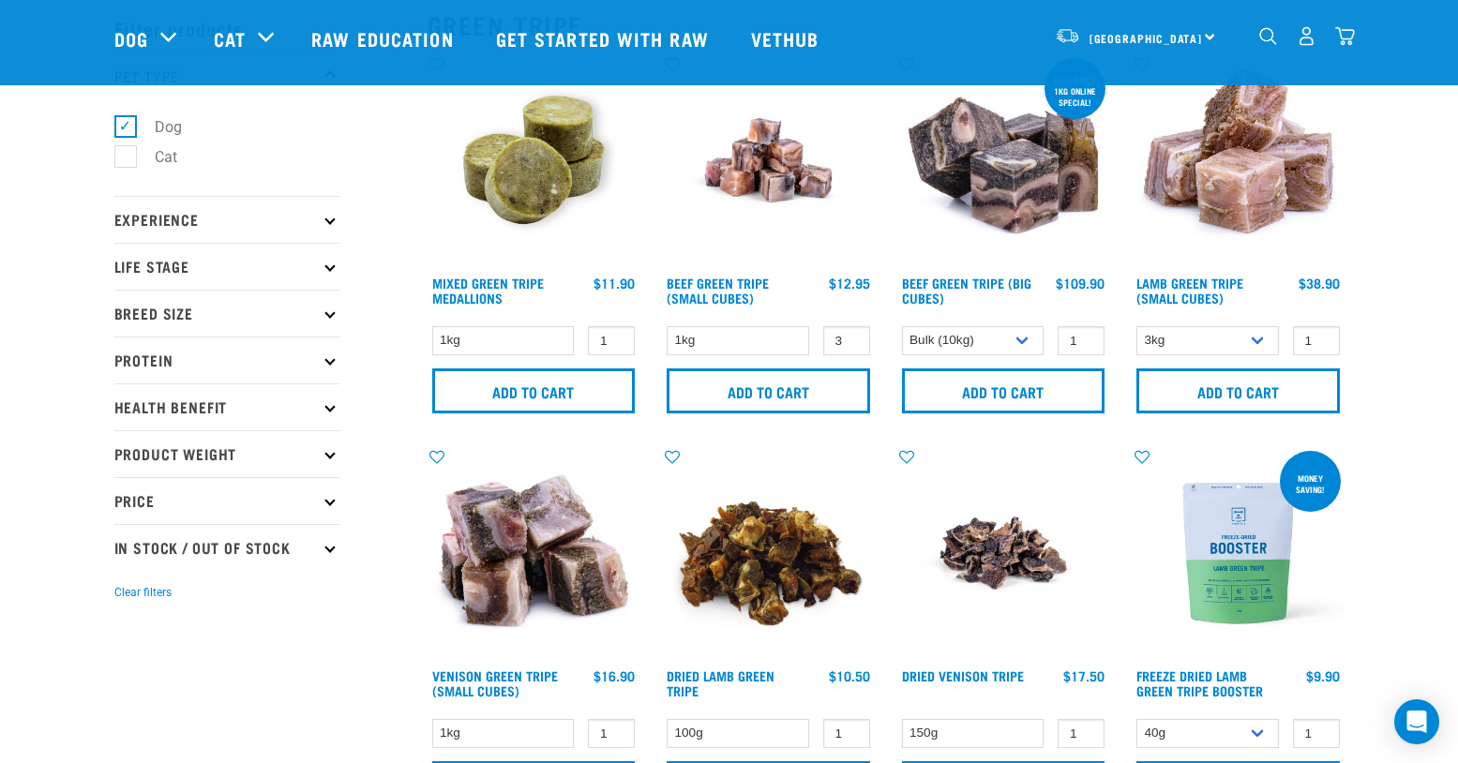
click at [1334, 34] on div "16" at bounding box center [1306, 36] width 97 height 42
click at [1355, 43] on img "dropdown navigation" at bounding box center [1345, 36] width 20 height 20
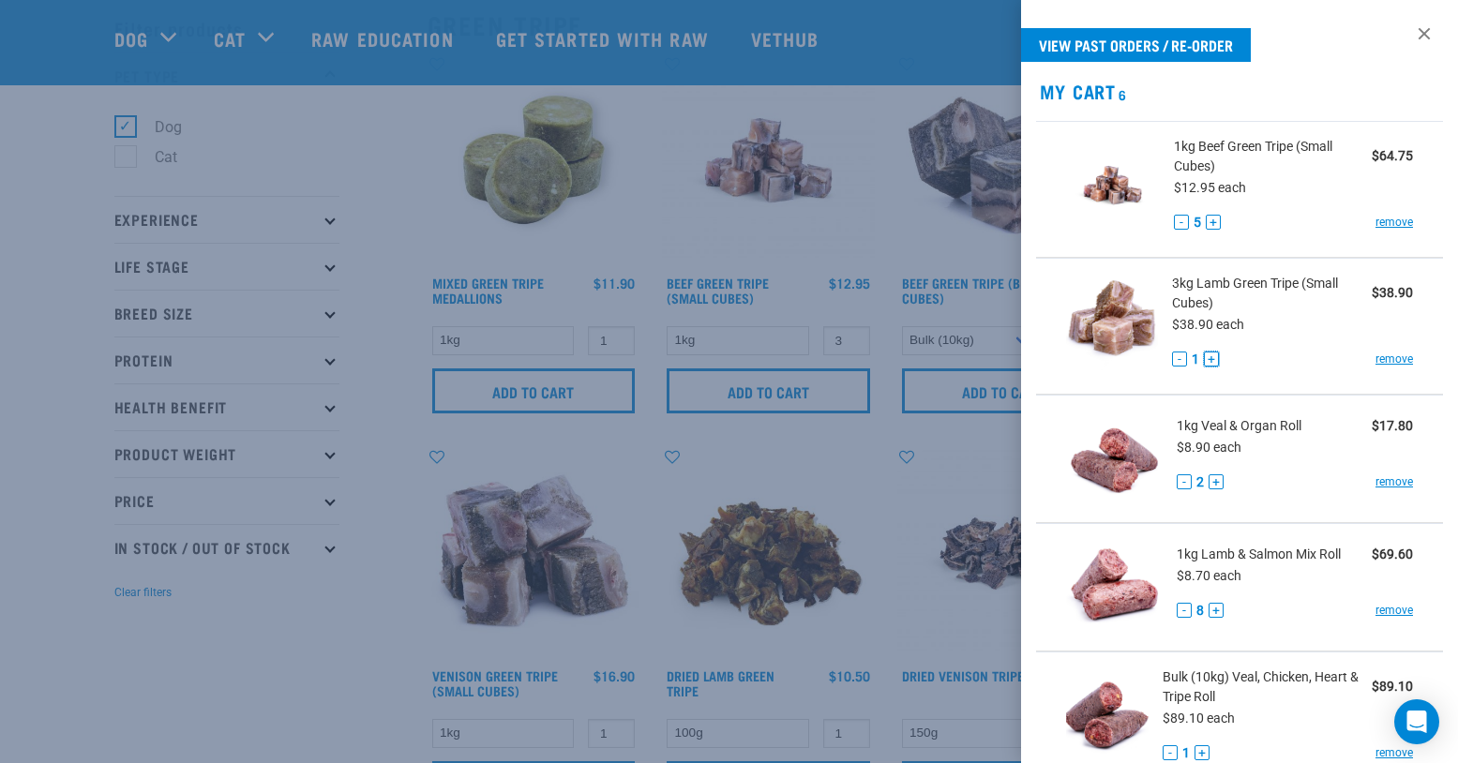
click at [1214, 359] on button "+" at bounding box center [1211, 359] width 15 height 15
click at [1179, 228] on button "-" at bounding box center [1181, 222] width 15 height 15
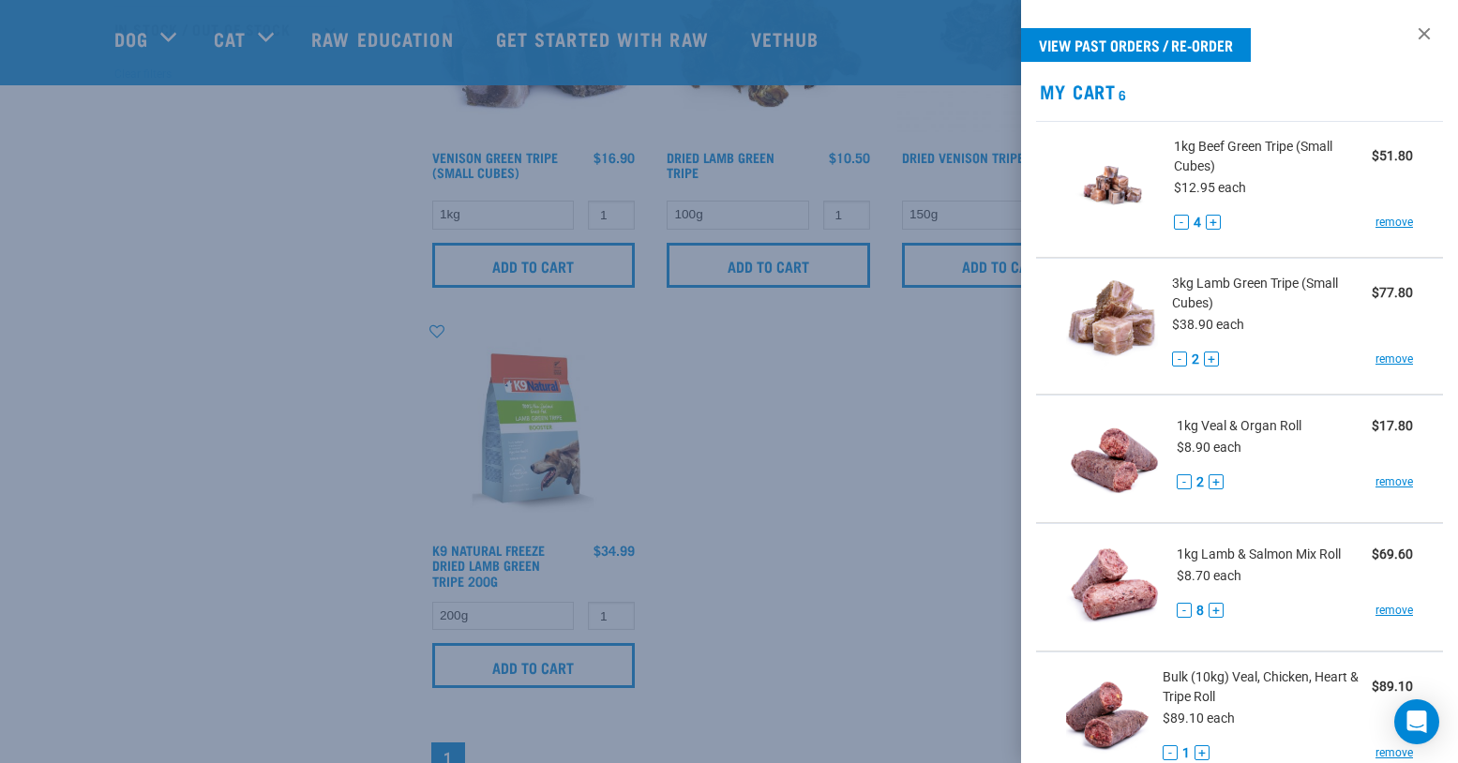
click at [345, 470] on div at bounding box center [729, 381] width 1458 height 763
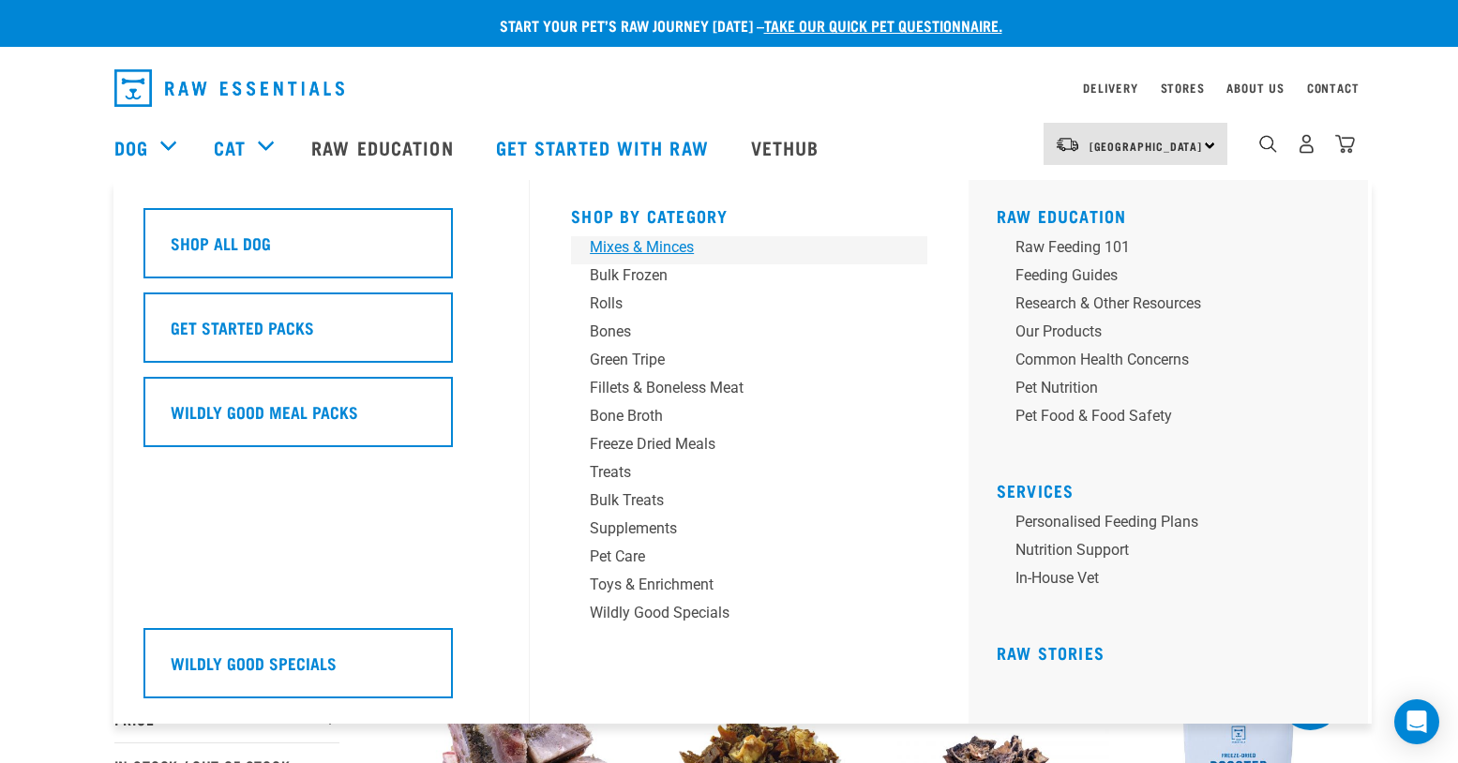
click at [671, 248] on div "Mixes & Minces" at bounding box center [736, 247] width 293 height 23
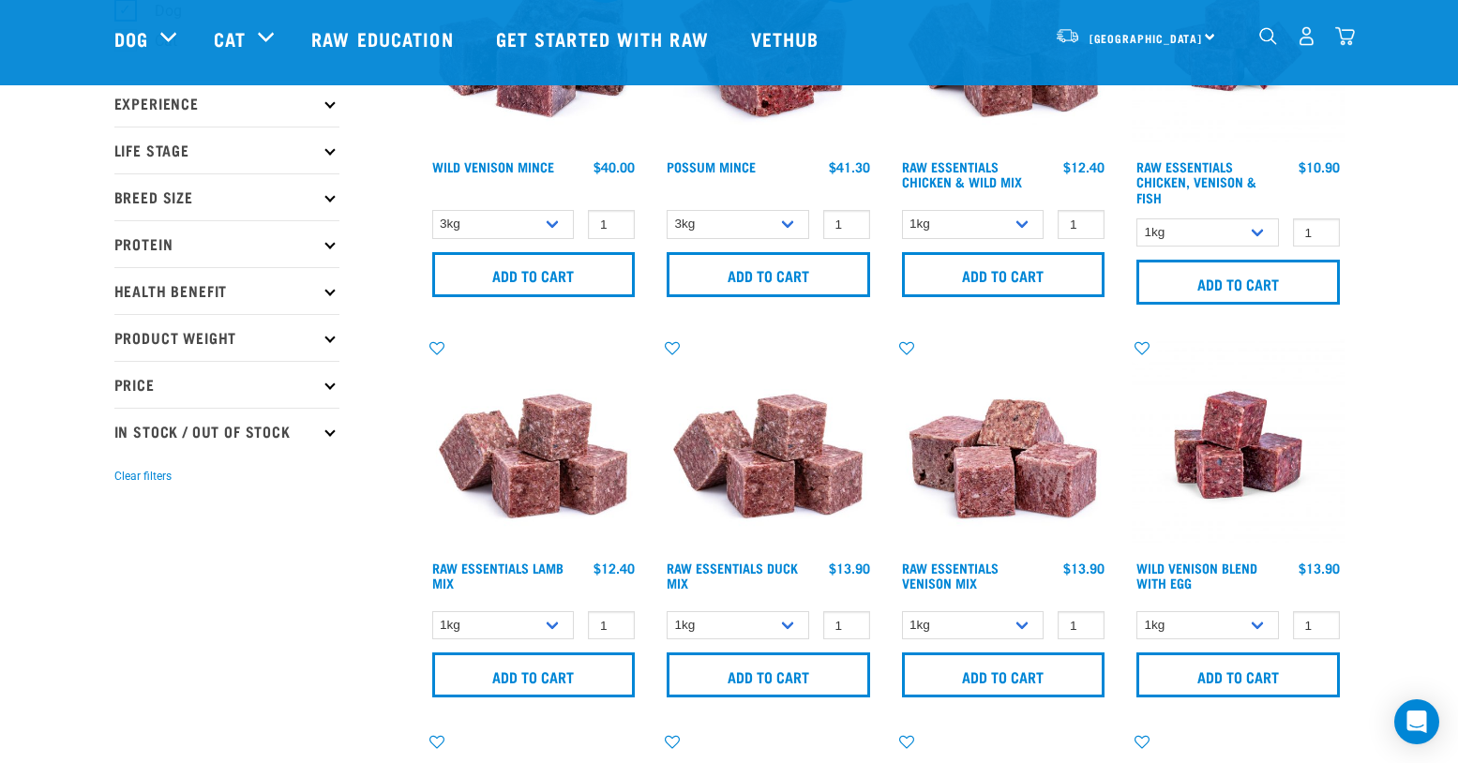
scroll to position [218, 0]
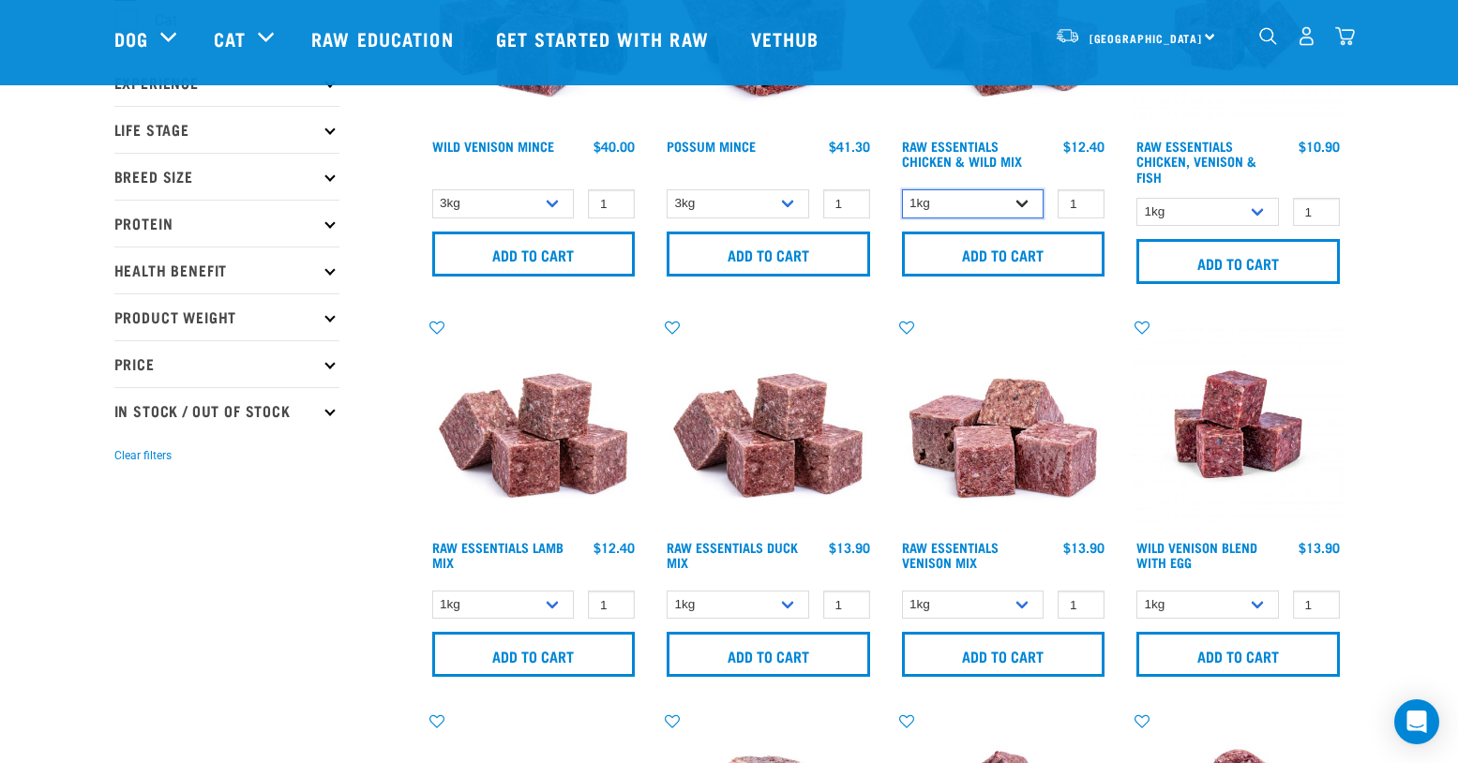
select select "709"
click option "3kg" at bounding box center [0, 0] width 0 height 0
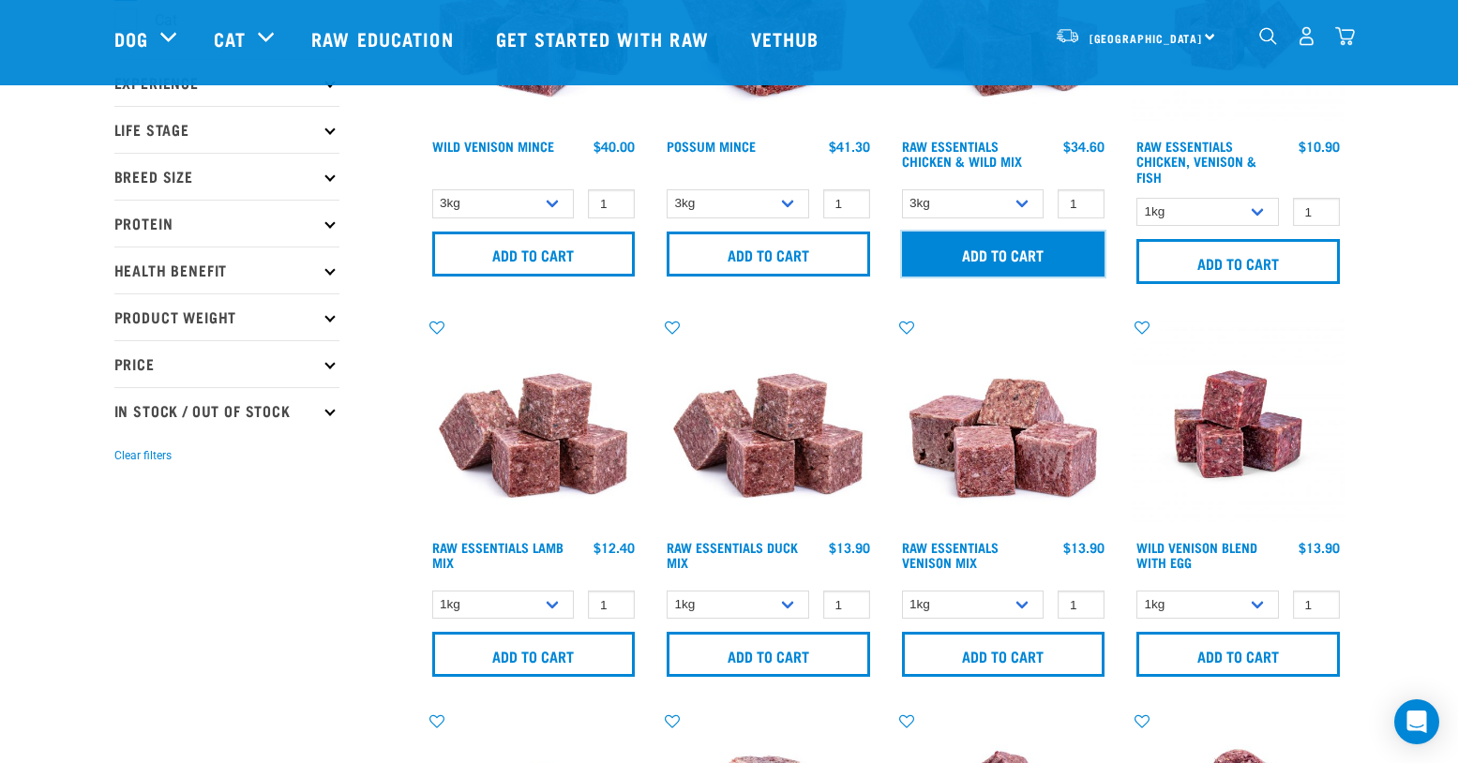
click at [1012, 258] on input "Add to cart" at bounding box center [1003, 254] width 203 height 45
click at [1346, 51] on div "19" at bounding box center [1306, 36] width 97 height 42
click at [1346, 41] on img "dropdown navigation" at bounding box center [1345, 36] width 20 height 20
click at [1348, 41] on img "dropdown navigation" at bounding box center [1345, 36] width 20 height 20
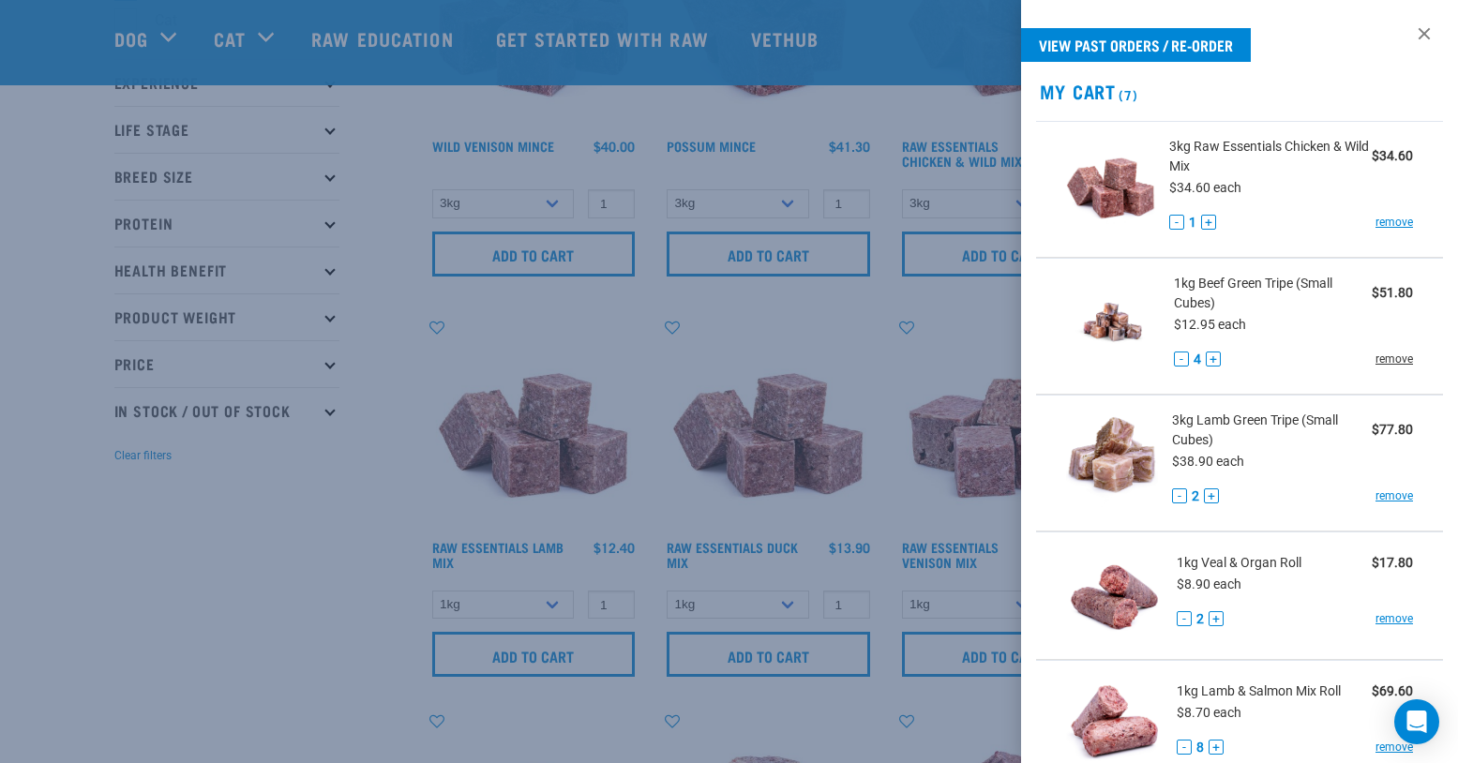
click at [1397, 362] on link "remove" at bounding box center [1394, 359] width 38 height 17
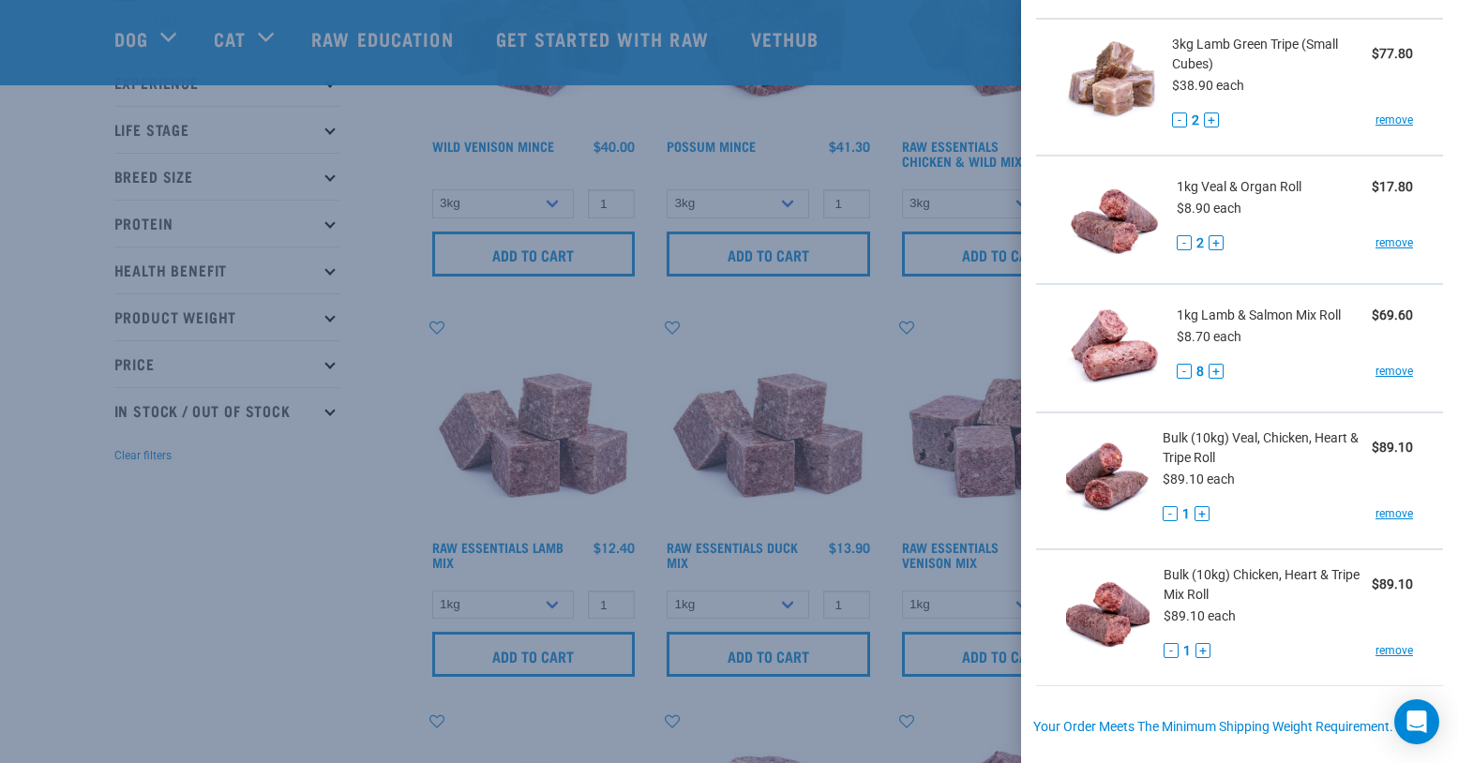
scroll to position [275, 0]
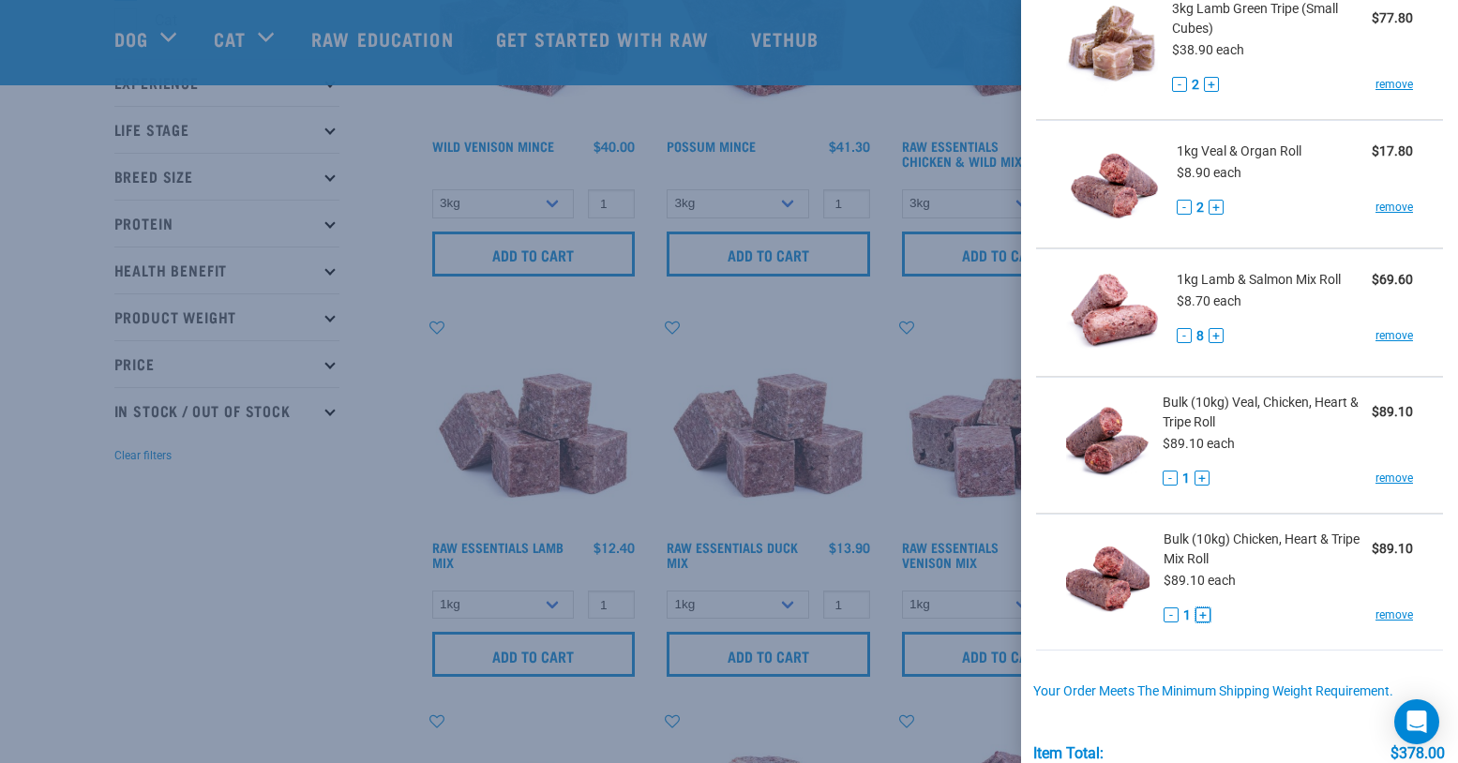
click at [1204, 611] on button "+" at bounding box center [1202, 615] width 15 height 15
click at [1175, 616] on button "-" at bounding box center [1171, 615] width 15 height 15
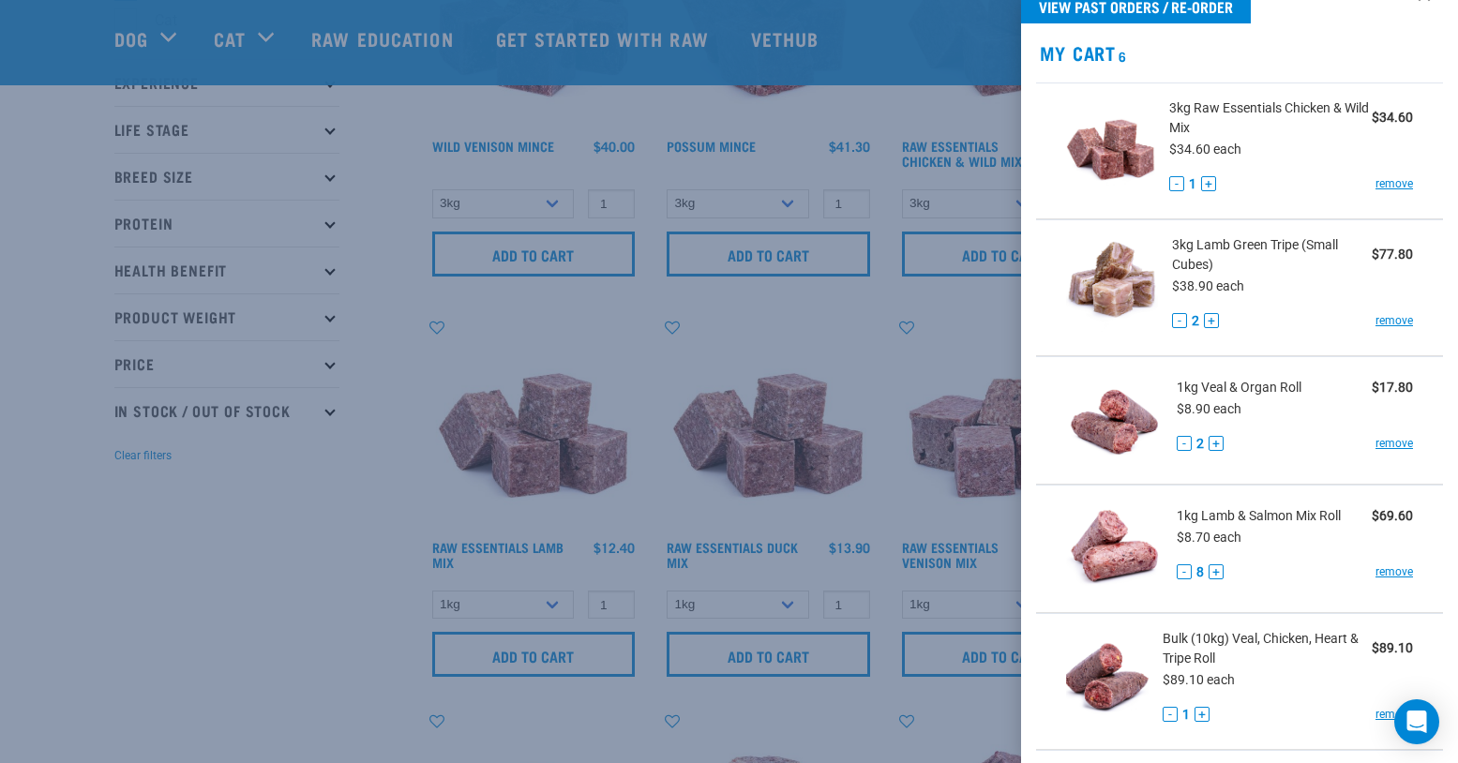
scroll to position [7, 0]
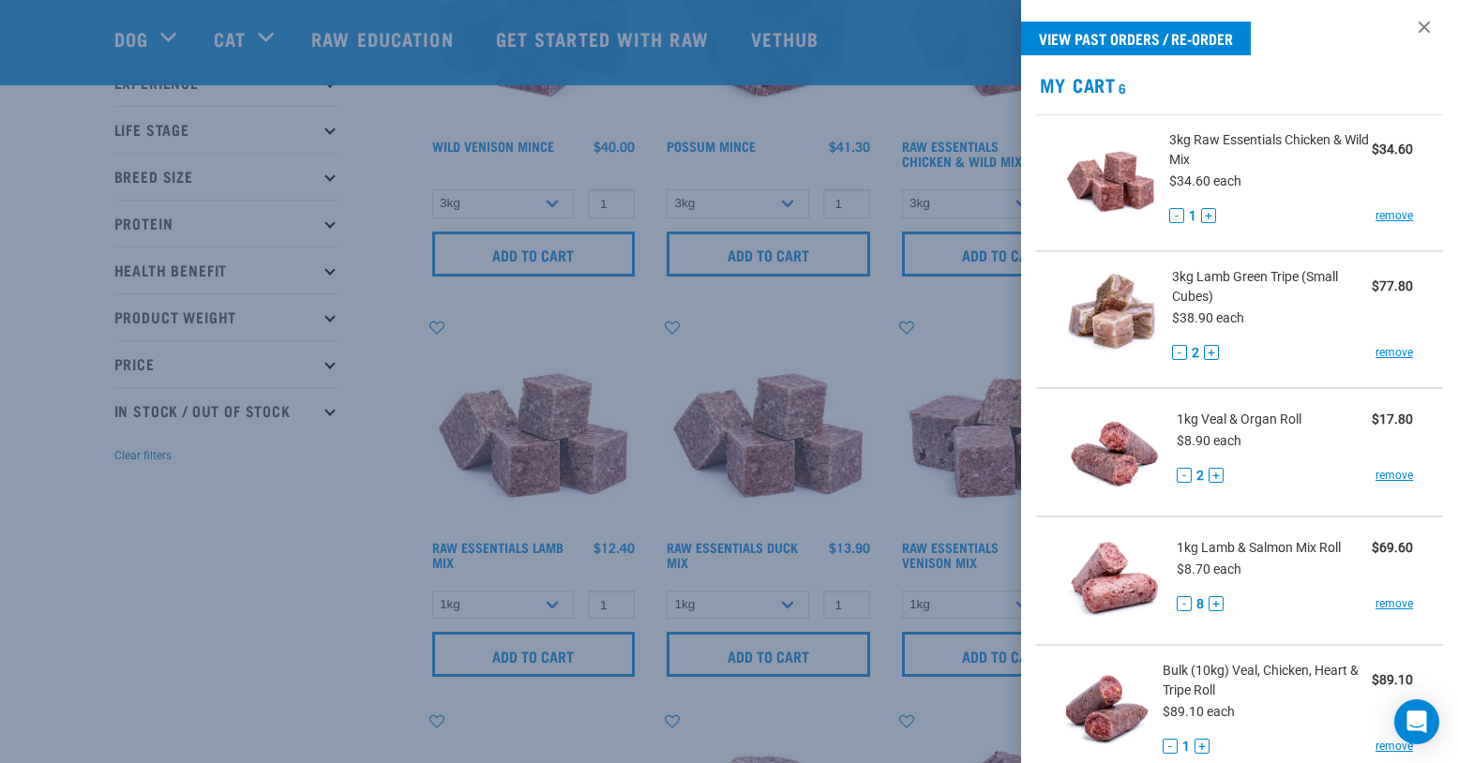
click at [277, 621] on div at bounding box center [729, 381] width 1458 height 763
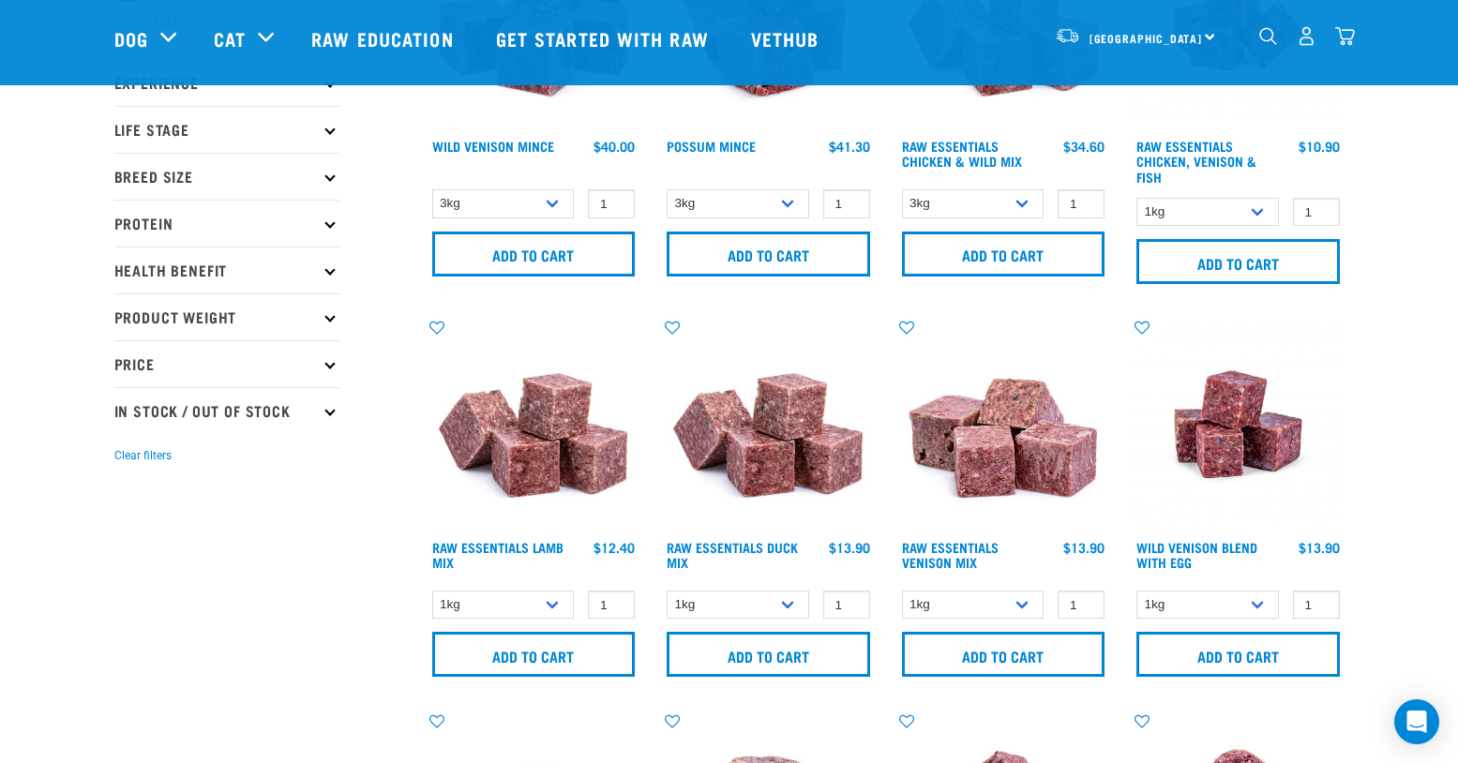
scroll to position [0, 0]
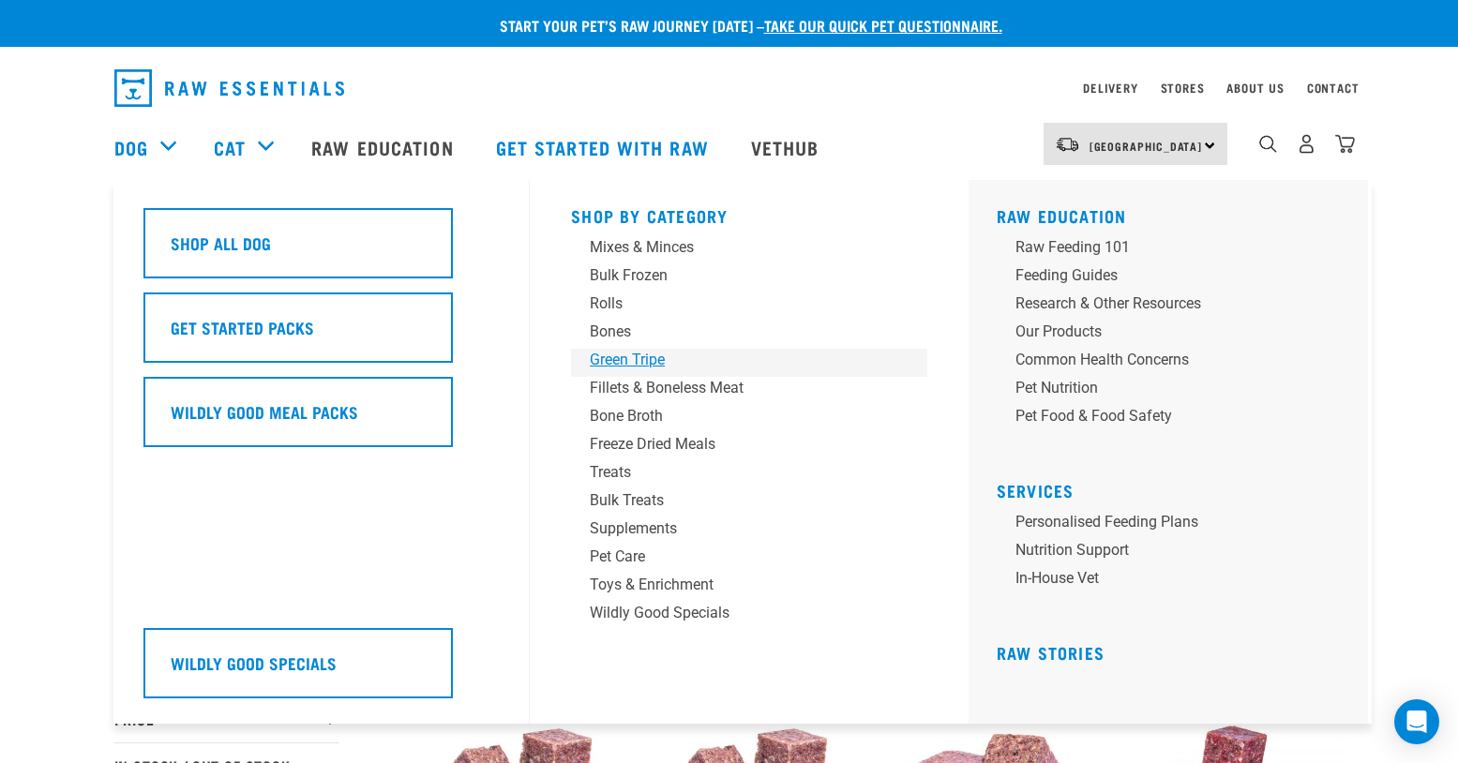
click at [640, 364] on div "Green Tripe" at bounding box center [736, 360] width 293 height 23
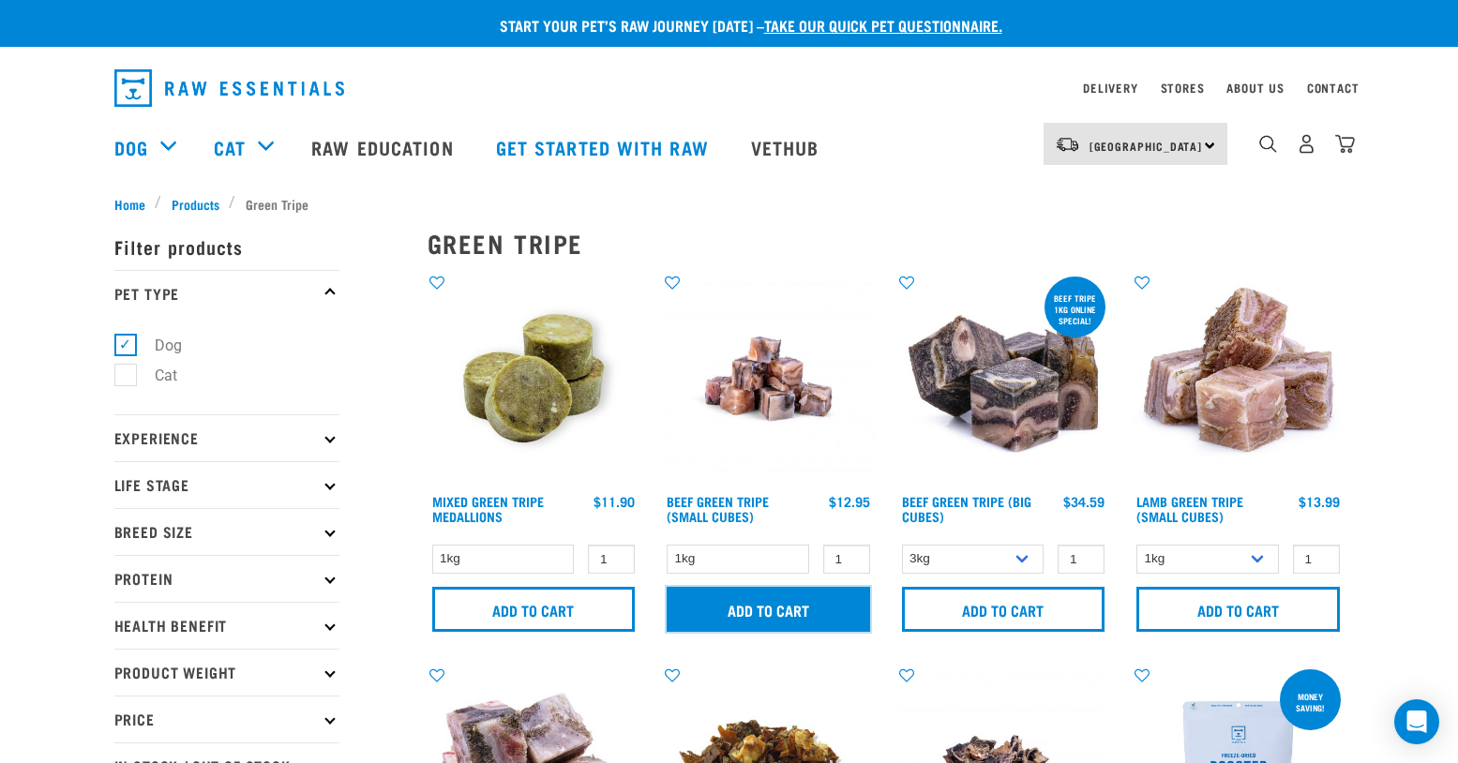
click at [812, 609] on input "Add to cart" at bounding box center [768, 609] width 203 height 45
click at [1349, 153] on img "dropdown navigation" at bounding box center [1345, 144] width 20 height 20
click at [1346, 140] on img "dropdown navigation" at bounding box center [1345, 144] width 20 height 20
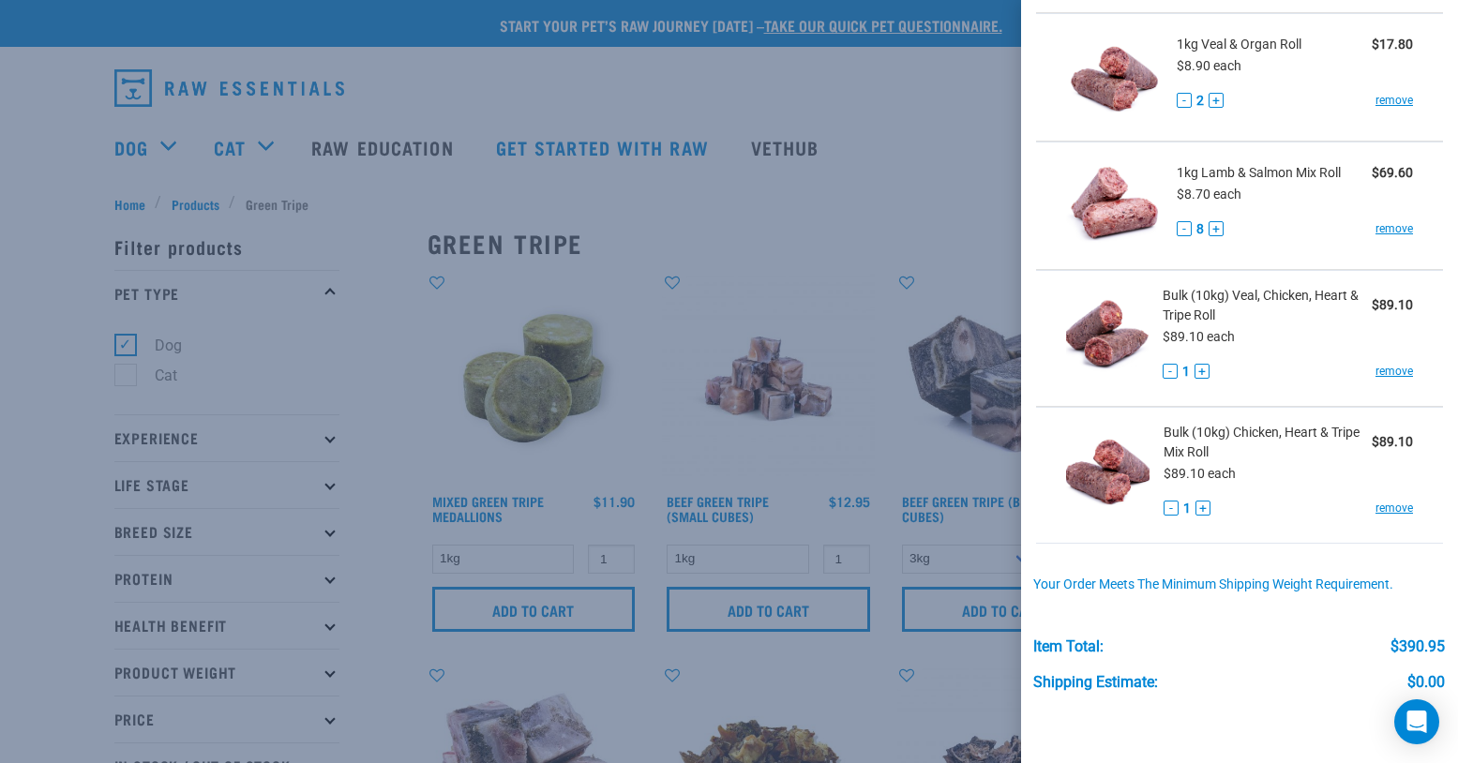
scroll to position [633, 0]
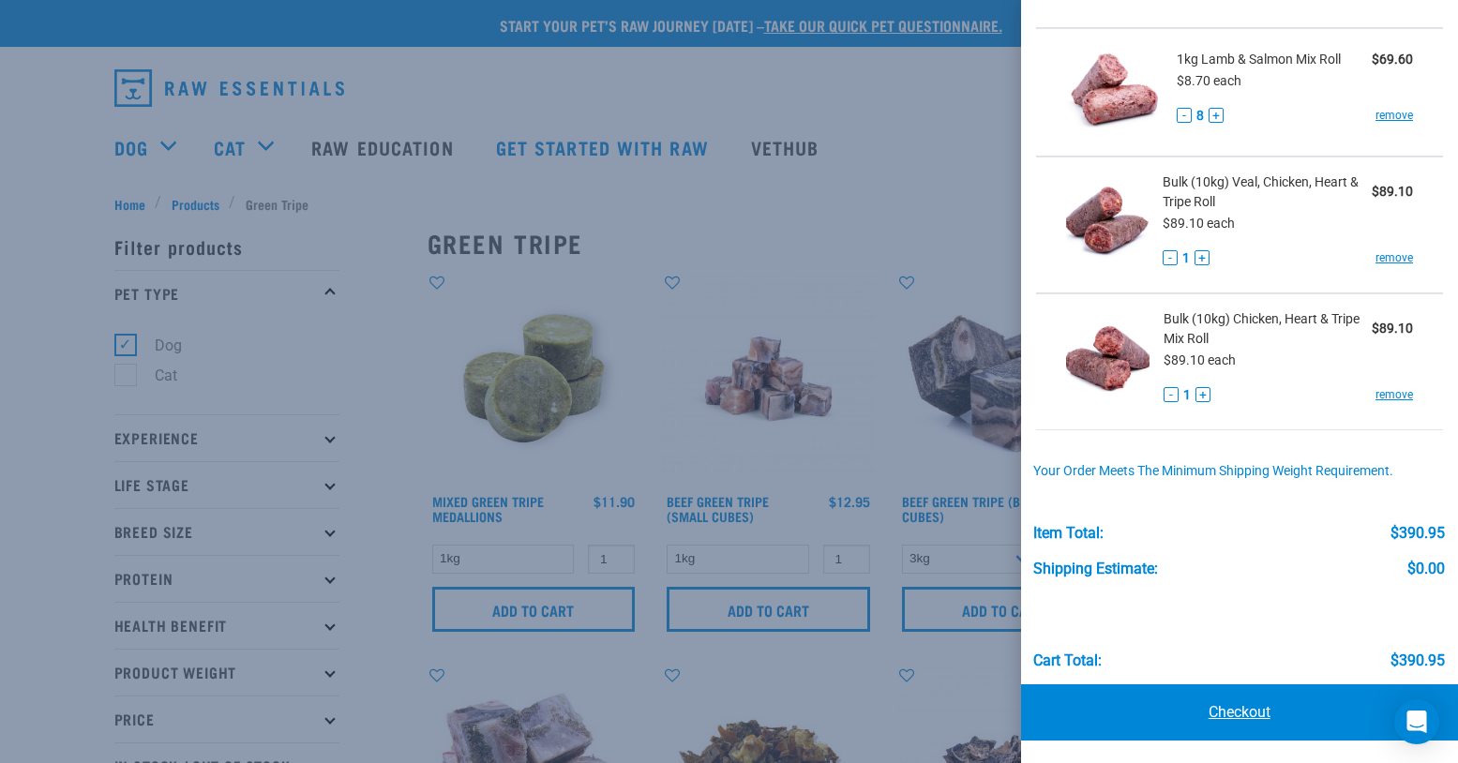
click at [1246, 707] on link "Checkout" at bounding box center [1240, 712] width 438 height 56
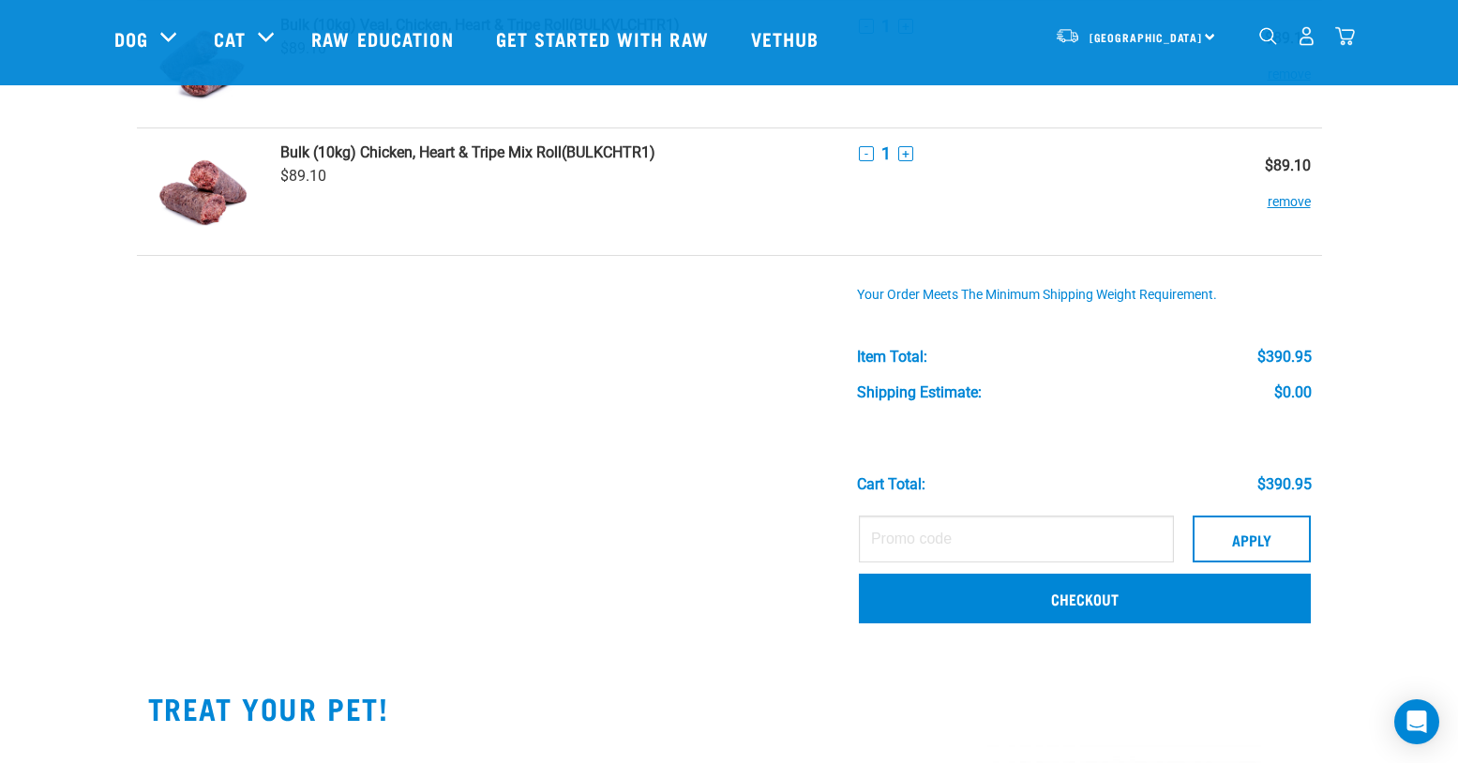
scroll to position [798, 0]
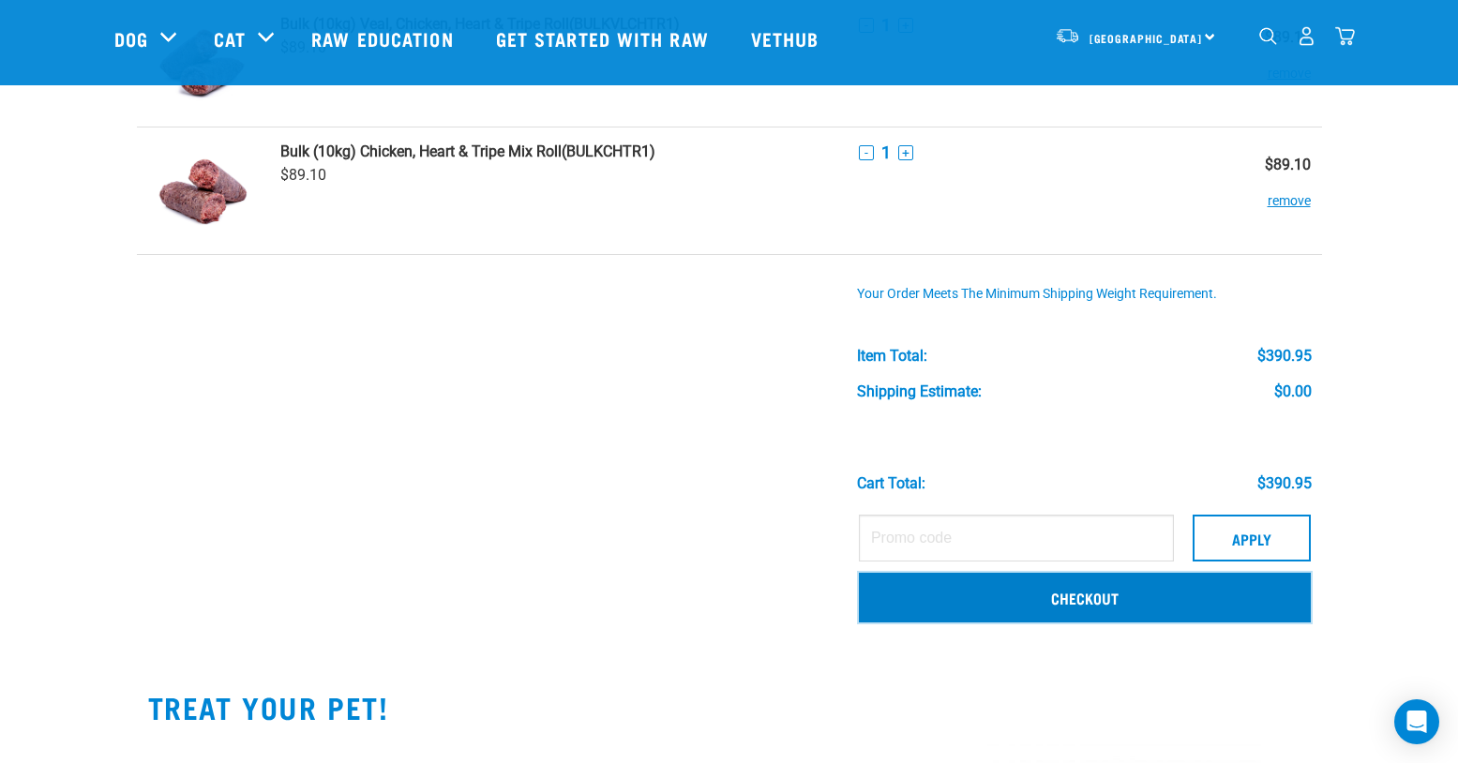
click at [1094, 600] on link "Checkout" at bounding box center [1085, 597] width 452 height 49
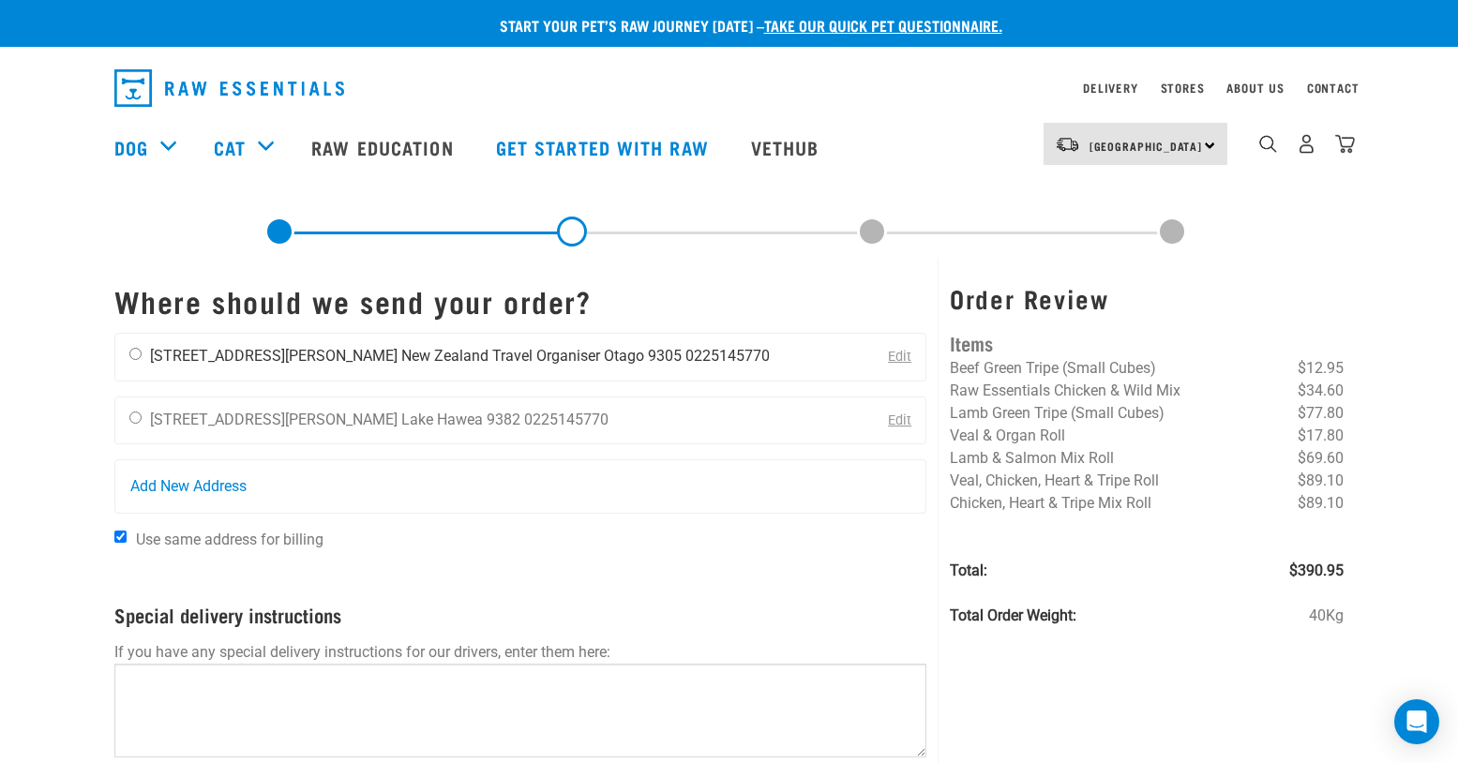
click at [604, 348] on li "Otago 9305" at bounding box center [643, 356] width 78 height 18
click at [132, 357] on input "radio" at bounding box center [135, 354] width 12 height 12
radio input "true"
click at [119, 536] on input "Use same address for billing" at bounding box center [120, 537] width 12 height 12
checkbox input "false"
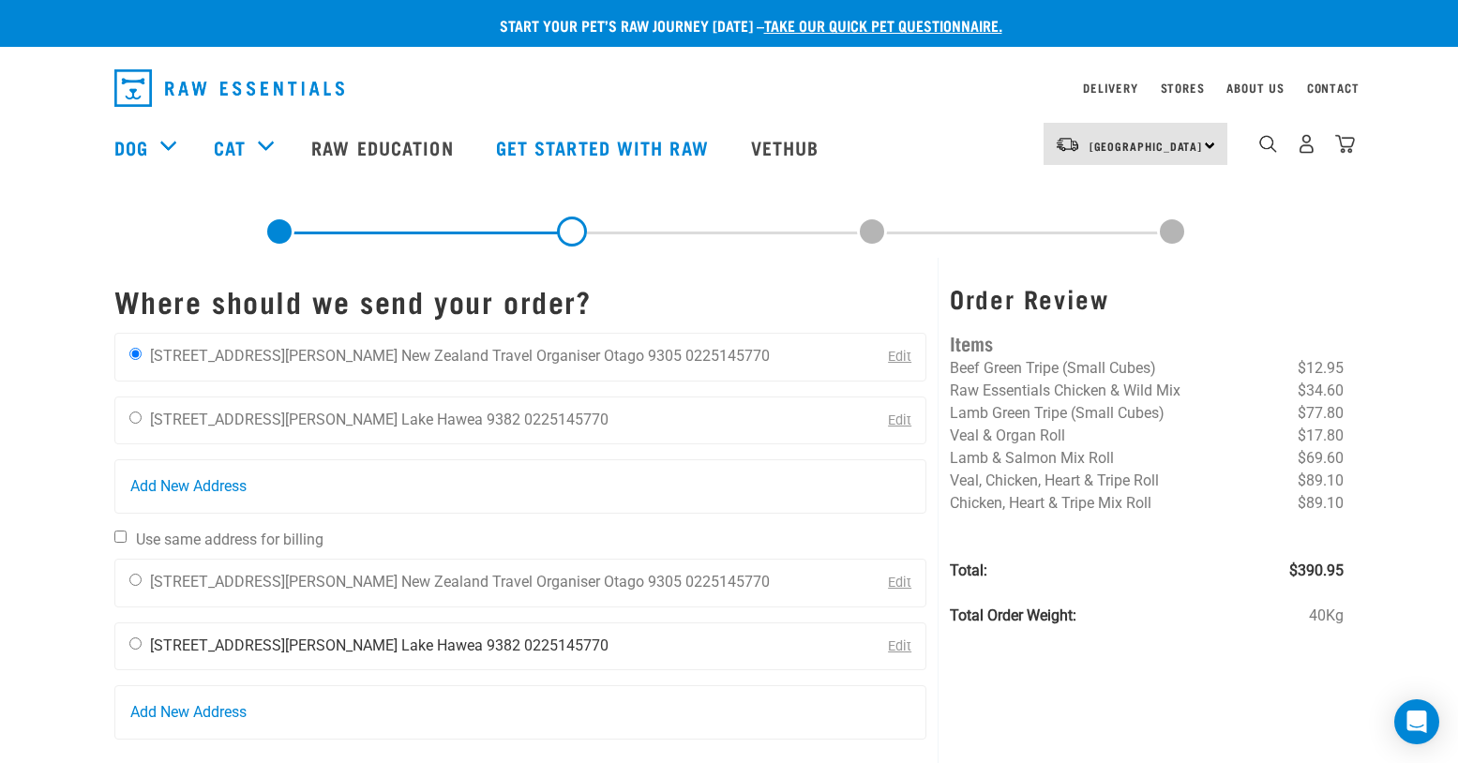
click at [224, 648] on li "7 Dunn Street" at bounding box center [274, 646] width 248 height 18
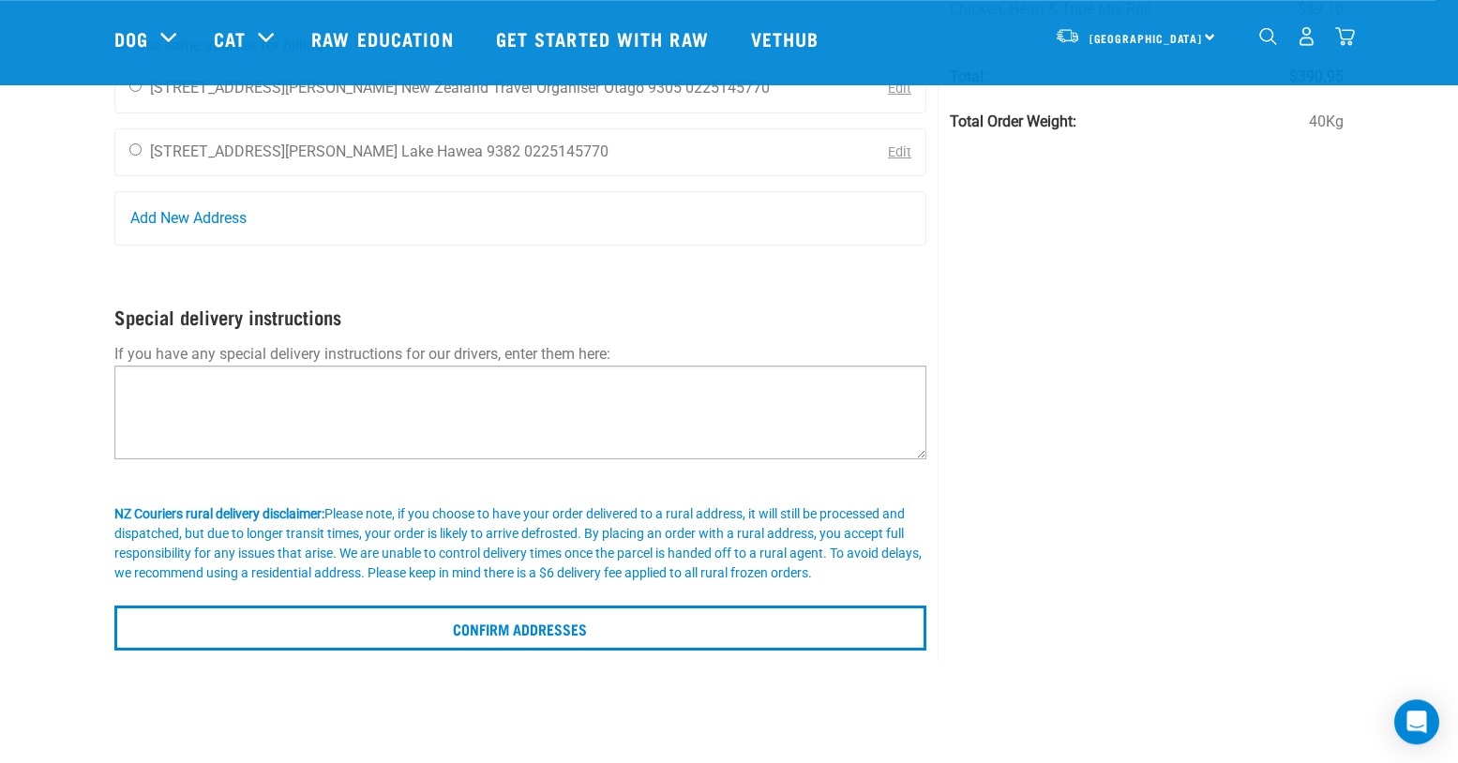
scroll to position [371, 0]
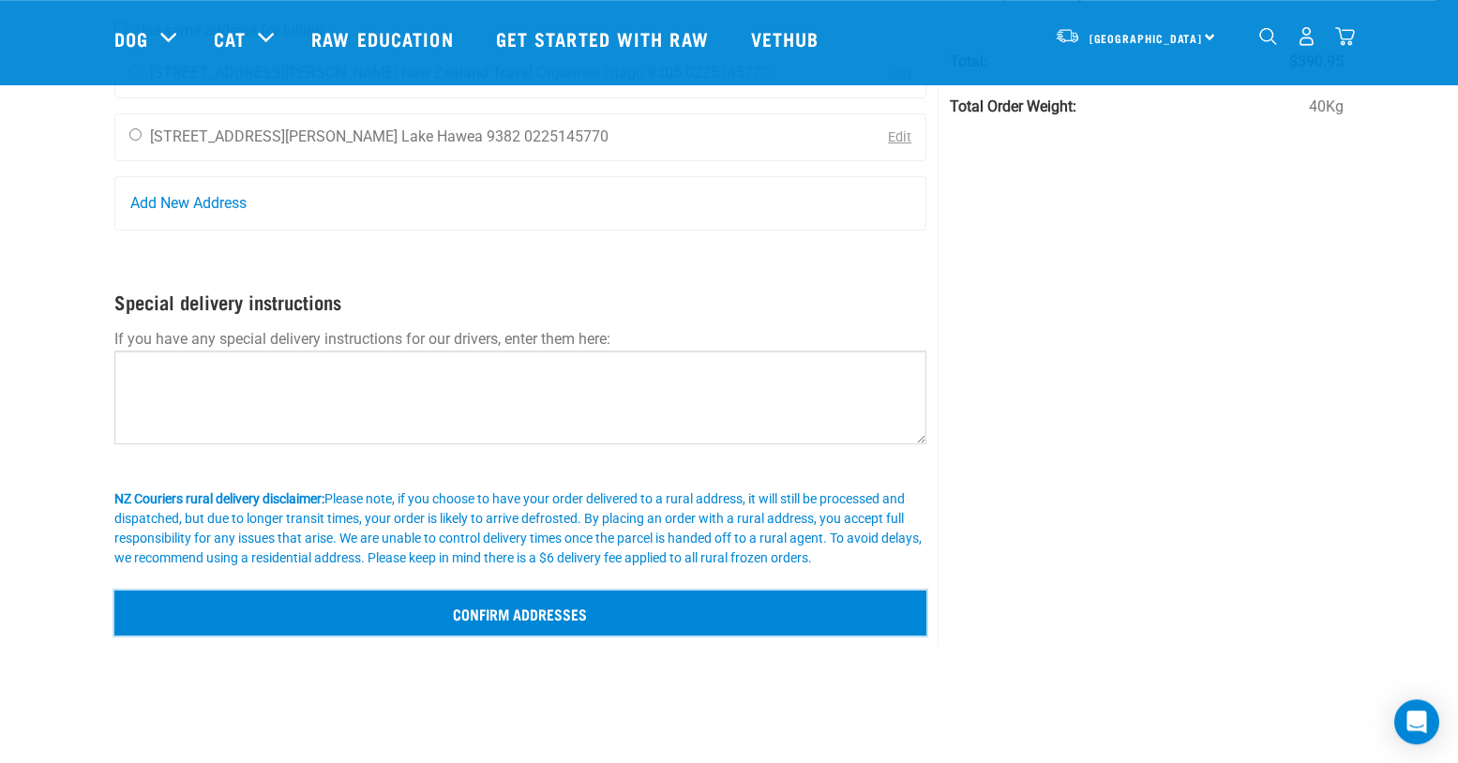
click at [484, 607] on input "Confirm addresses" at bounding box center [520, 613] width 813 height 45
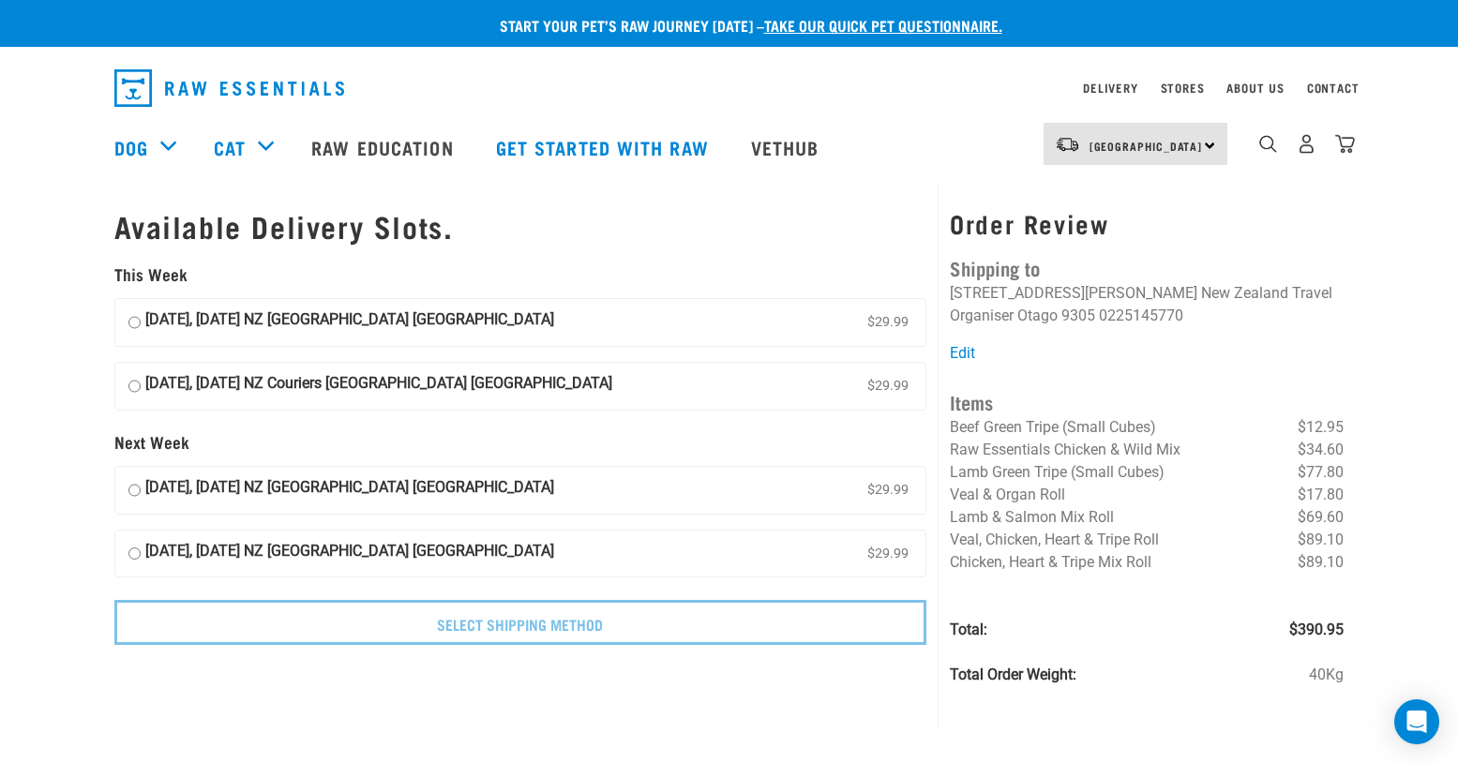
click at [443, 330] on strong "11 September, Thursday NZ Couriers South Island Long Haul" at bounding box center [349, 322] width 409 height 28
click at [141, 330] on input "11 September, Thursday NZ Couriers South Island Long Haul $29.99" at bounding box center [134, 322] width 12 height 28
radio input "true"
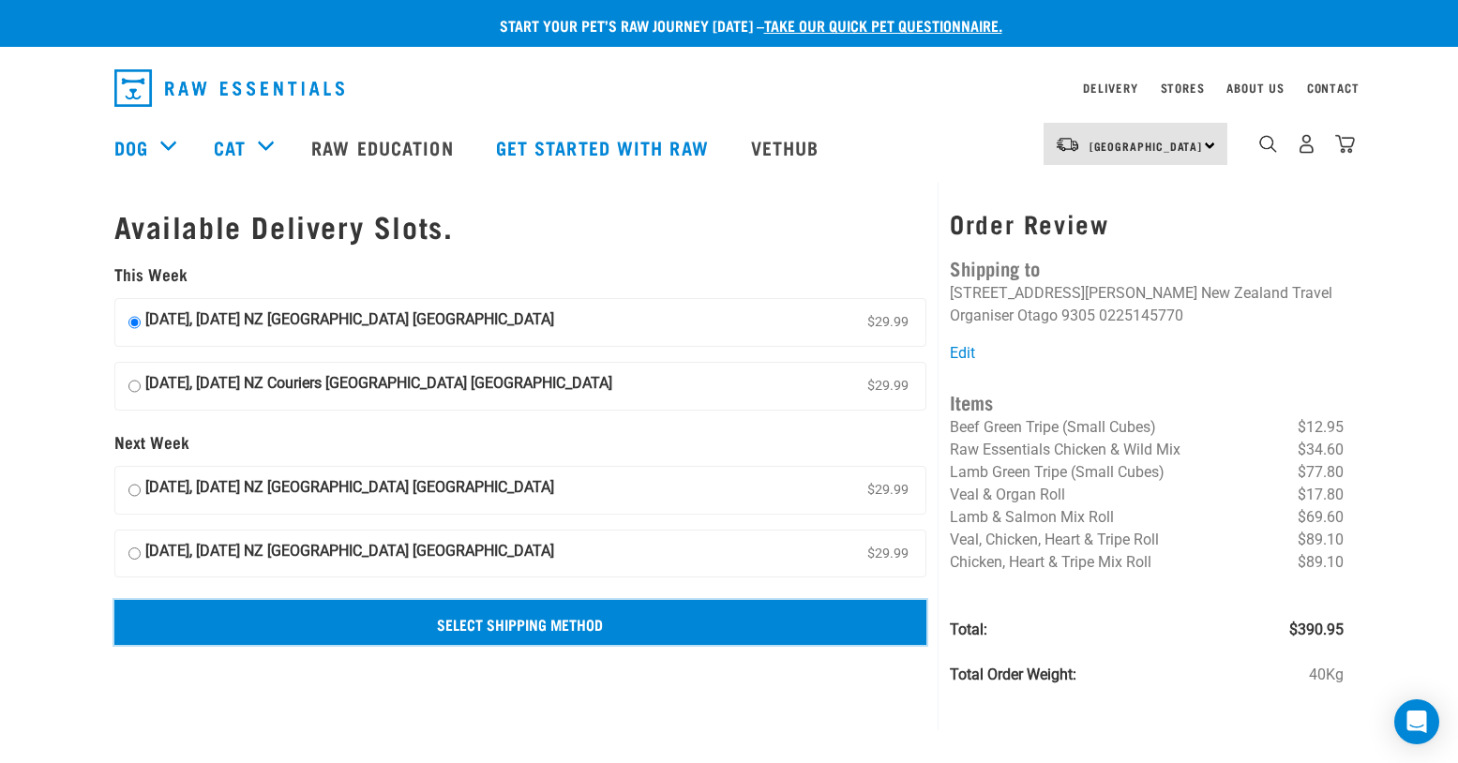
click at [510, 631] on input "Select Shipping Method" at bounding box center [520, 622] width 813 height 45
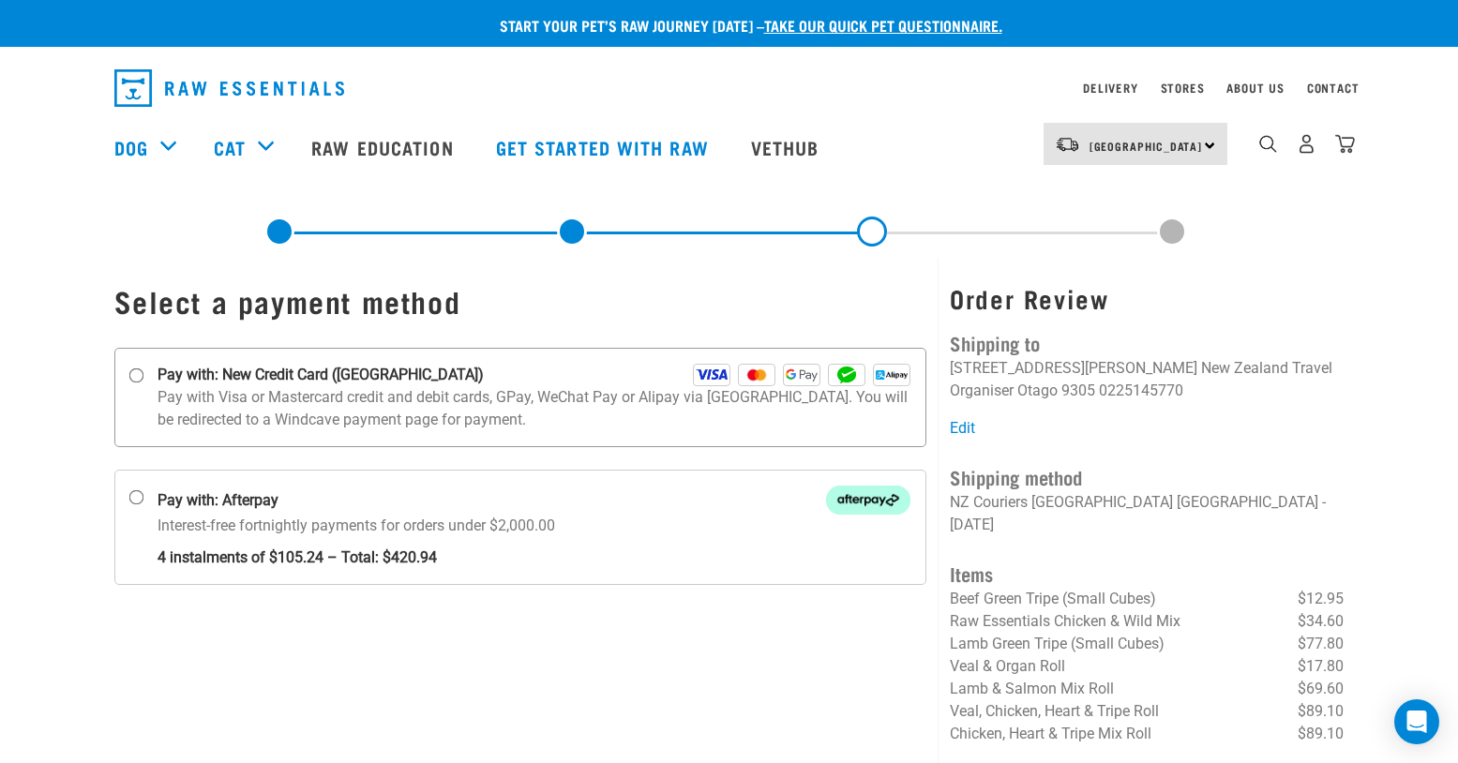
click at [254, 400] on p "Pay with Visa or Mastercard credit and debit cards, GPay, WeChat Pay or Alipay …" at bounding box center [535, 408] width 754 height 45
click at [143, 383] on input "Pay with: New Credit Card (Windcave)" at bounding box center [135, 375] width 15 height 15
radio input "true"
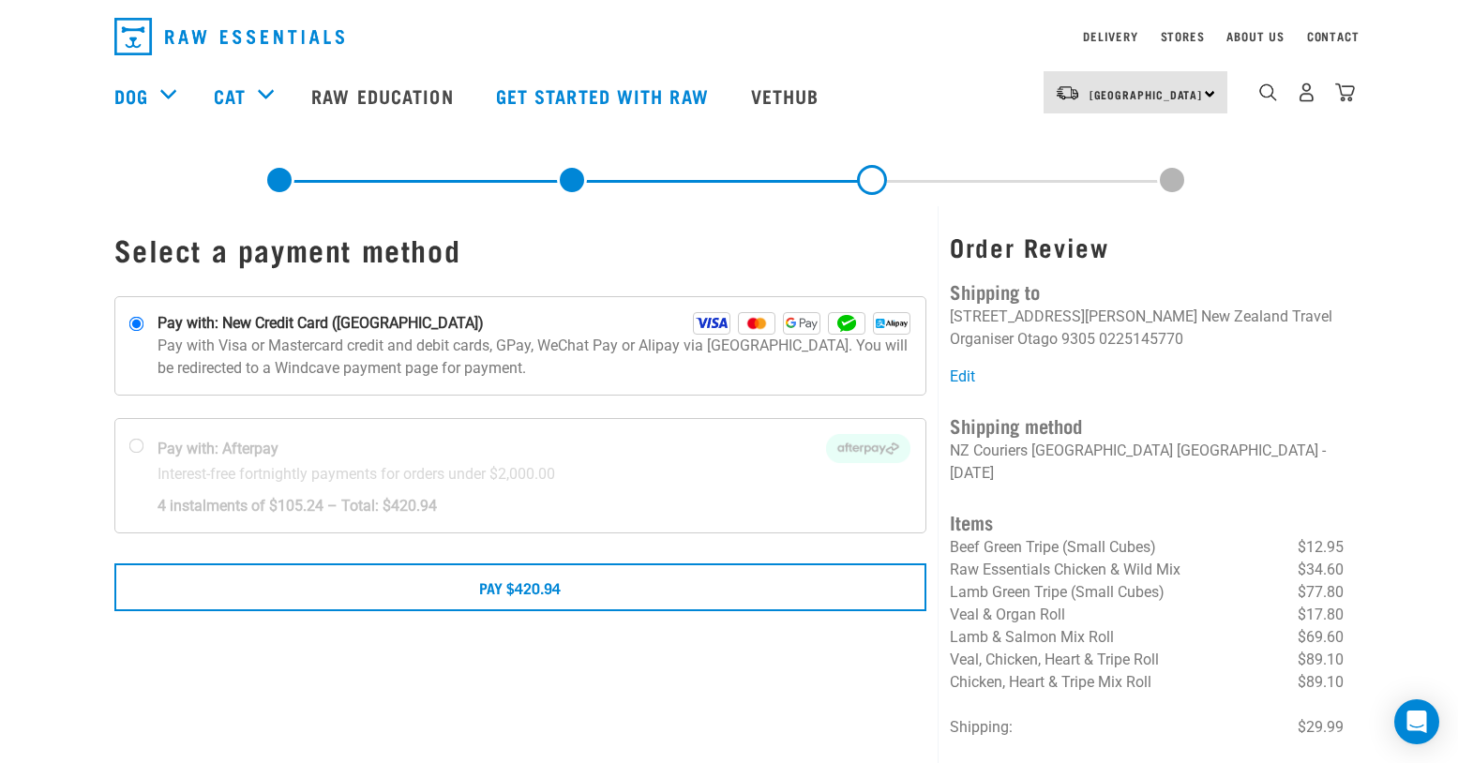
scroll to position [51, 0]
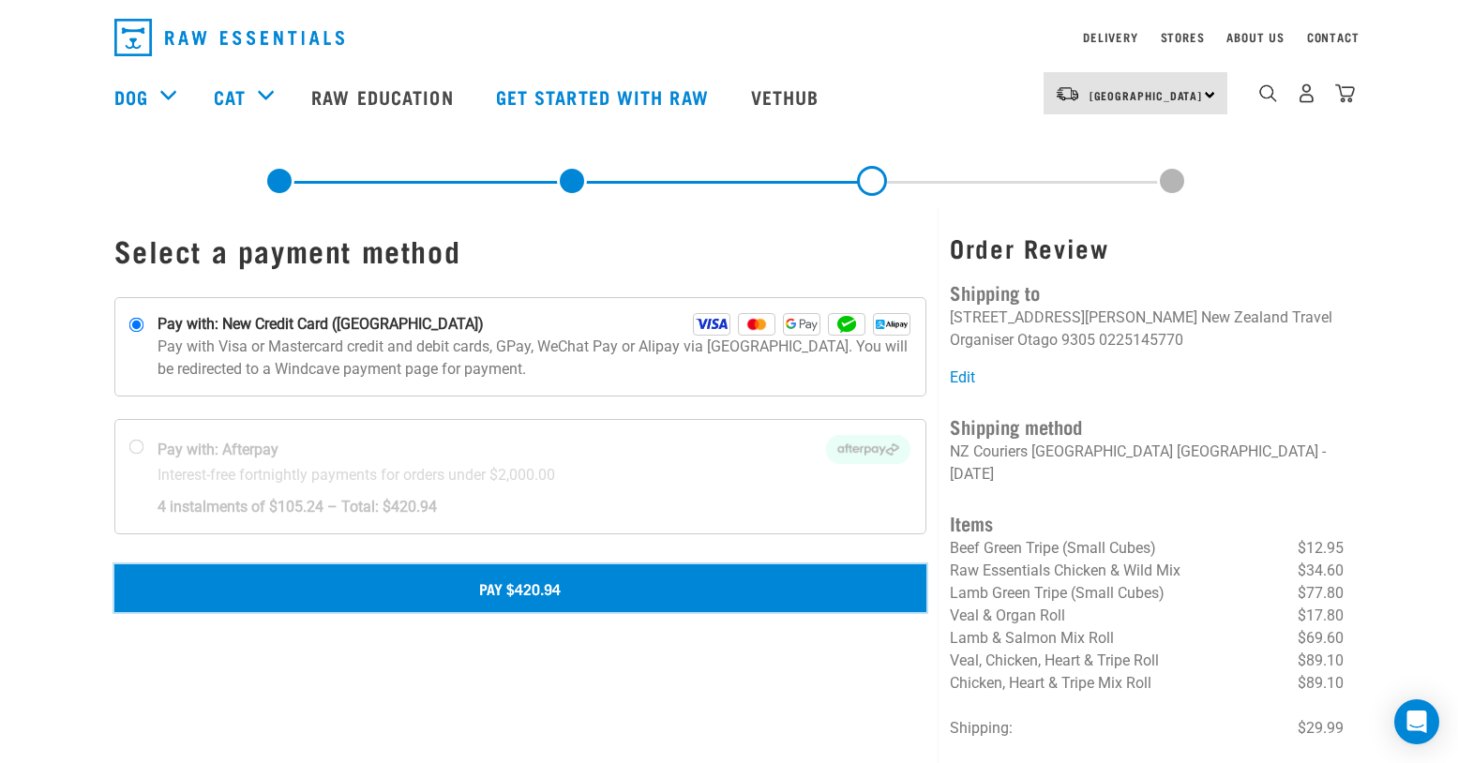
click at [564, 594] on button "Pay $420.94" at bounding box center [520, 587] width 813 height 47
